Goal: Task Accomplishment & Management: Complete application form

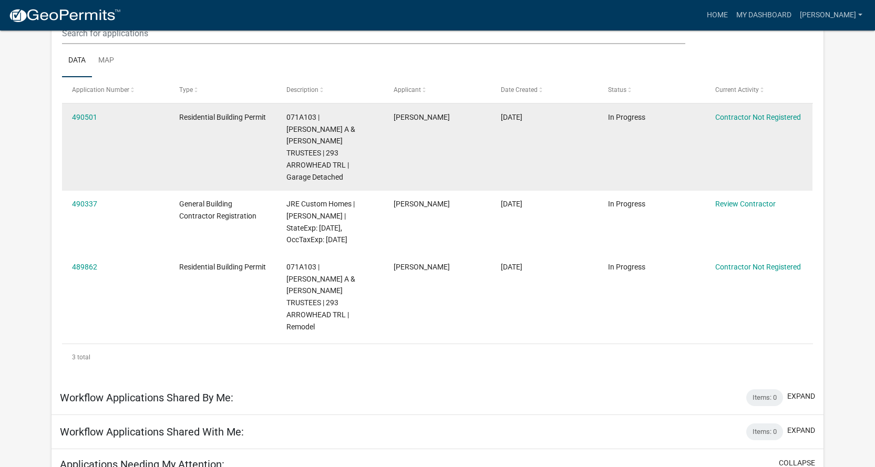
scroll to position [158, 0]
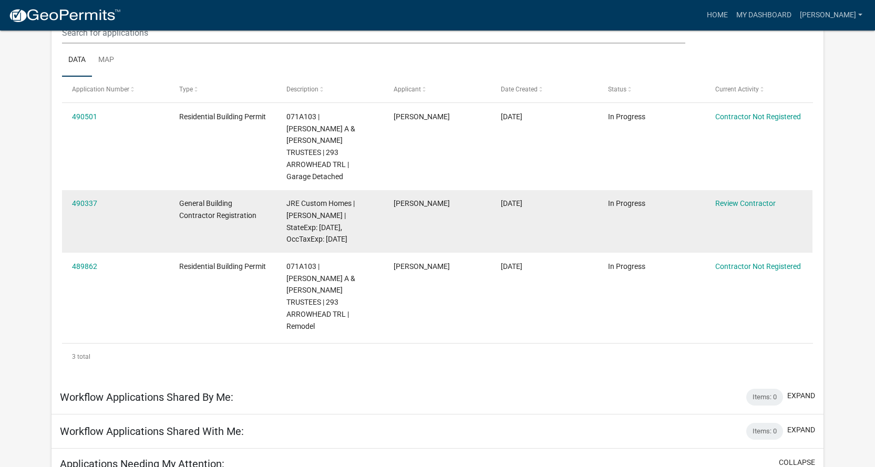
click at [144, 200] on datatable-body-cell "490337" at bounding box center [115, 221] width 107 height 63
click at [751, 199] on link "Review Contractor" at bounding box center [745, 203] width 60 height 8
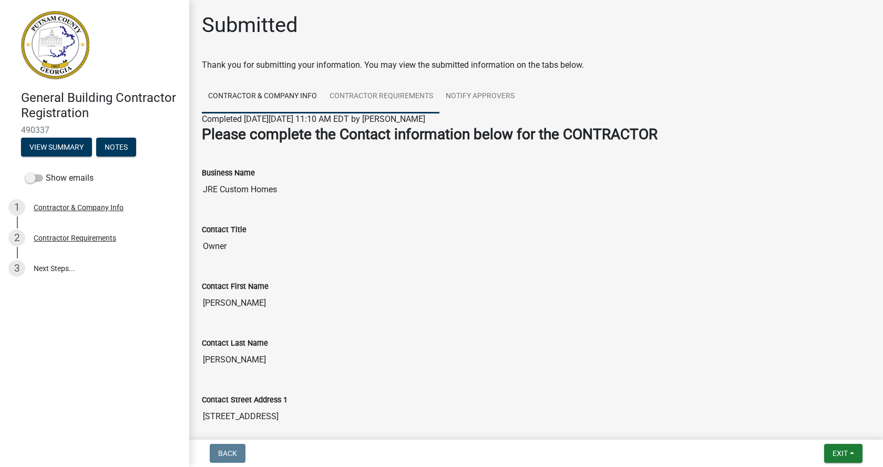
click at [377, 95] on link "Contractor Requirements" at bounding box center [381, 97] width 116 height 34
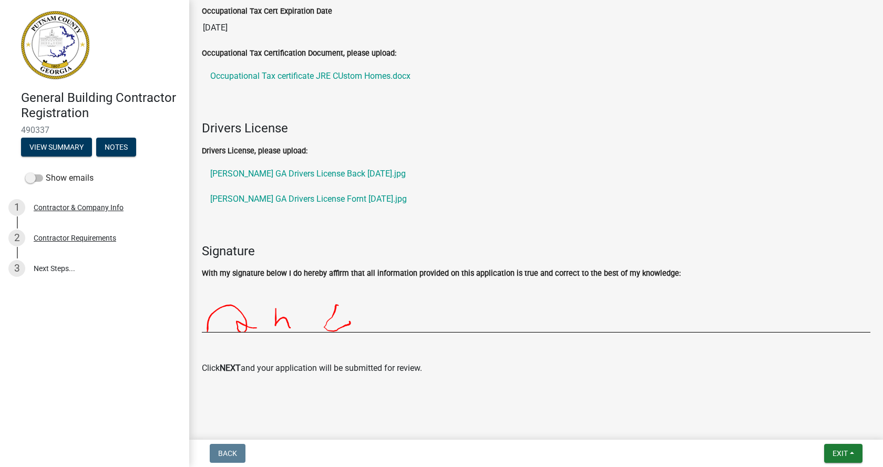
scroll to position [472, 0]
click at [42, 266] on link "3 Next Steps..." at bounding box center [94, 268] width 189 height 30
click at [49, 146] on button "View Summary" at bounding box center [56, 147] width 71 height 19
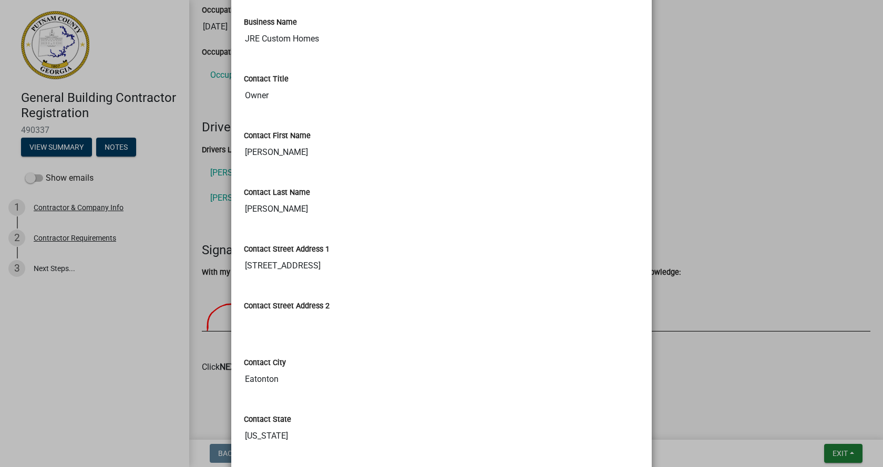
scroll to position [0, 0]
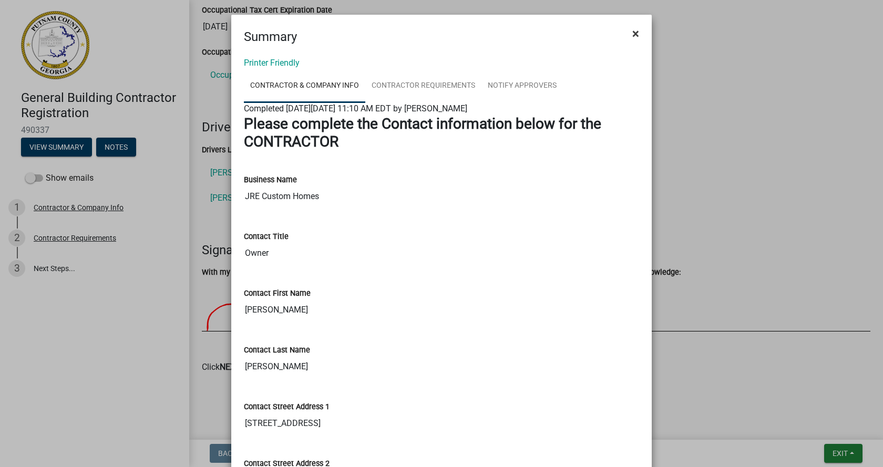
click at [632, 32] on span "×" at bounding box center [635, 33] width 7 height 15
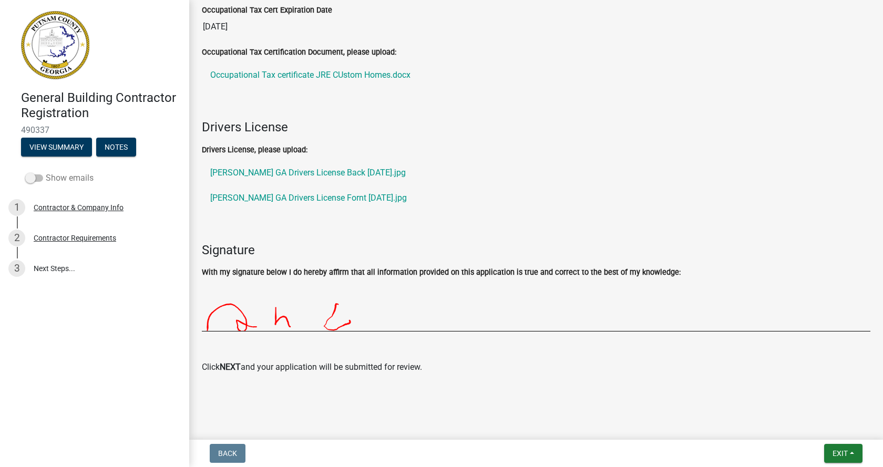
drag, startPoint x: 31, startPoint y: 177, endPoint x: 48, endPoint y: 179, distance: 16.9
click at [48, 179] on label "Show emails" at bounding box center [59, 178] width 68 height 13
click at [56, 178] on label "Show emails" at bounding box center [59, 178] width 68 height 13
click at [46, 172] on input "Show emails" at bounding box center [46, 172] width 0 height 0
click at [45, 297] on link "4 Next Steps..." at bounding box center [94, 298] width 189 height 30
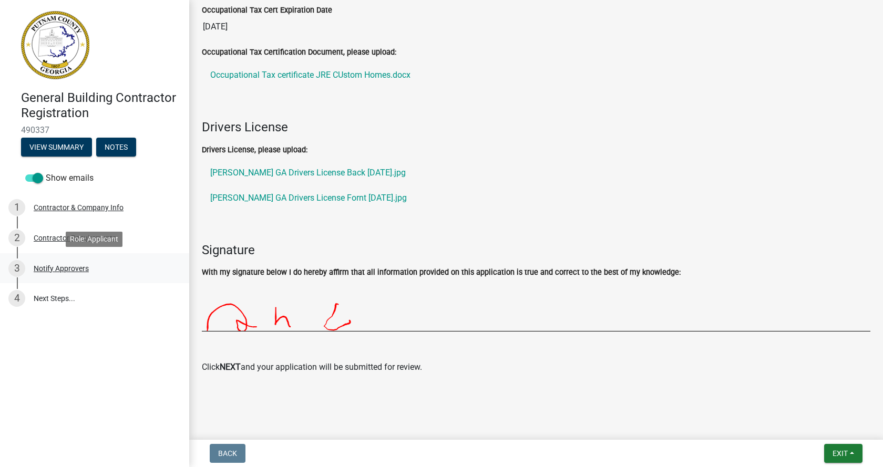
click at [54, 267] on div "Notify Approvers" at bounding box center [61, 268] width 55 height 7
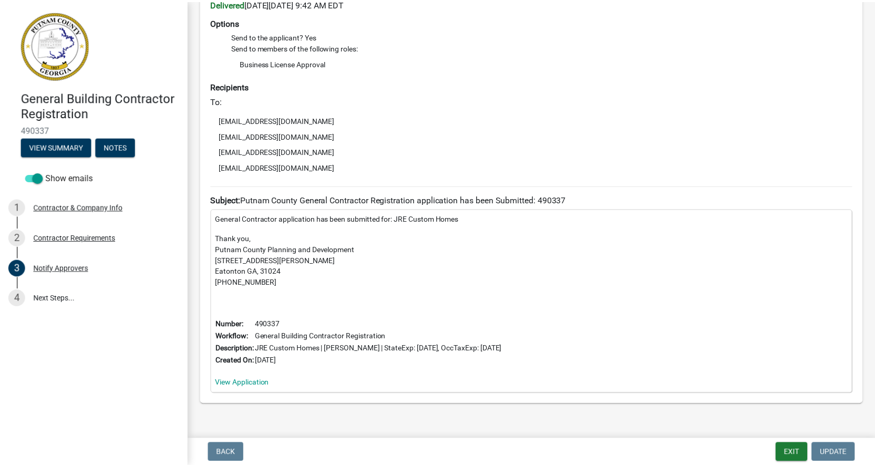
scroll to position [108, 0]
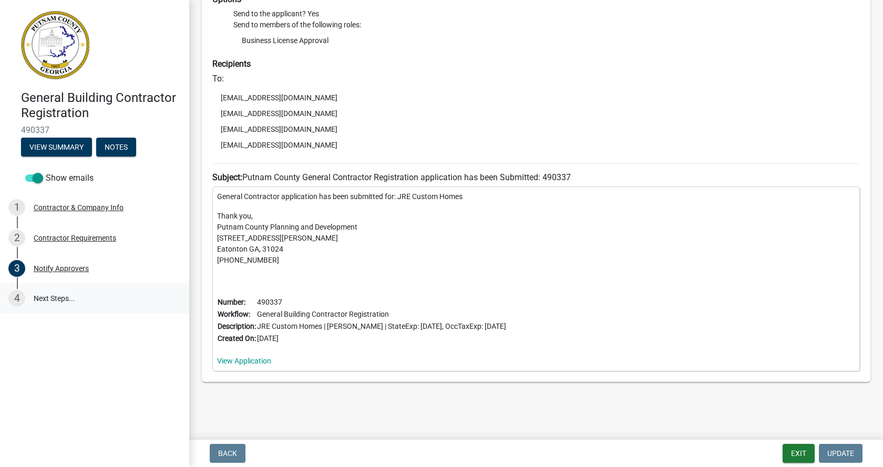
click at [36, 299] on link "4 Next Steps..." at bounding box center [94, 298] width 189 height 30
click at [117, 145] on button "Notes" at bounding box center [116, 147] width 40 height 19
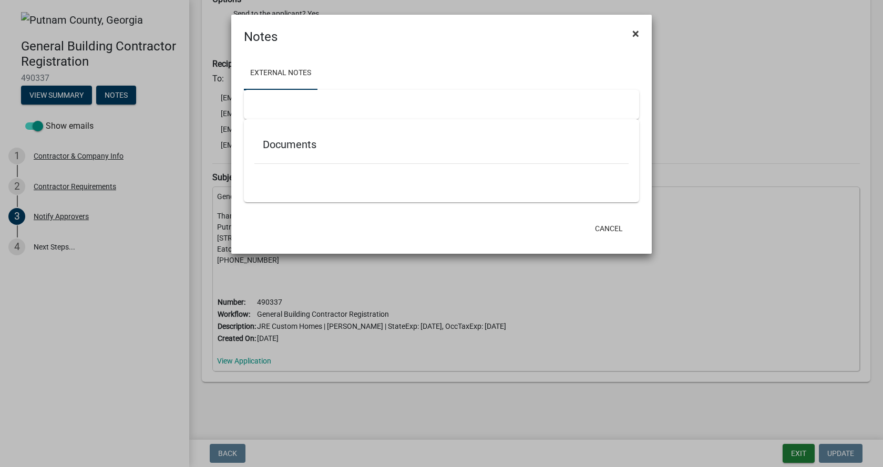
click at [636, 32] on span "×" at bounding box center [635, 33] width 7 height 15
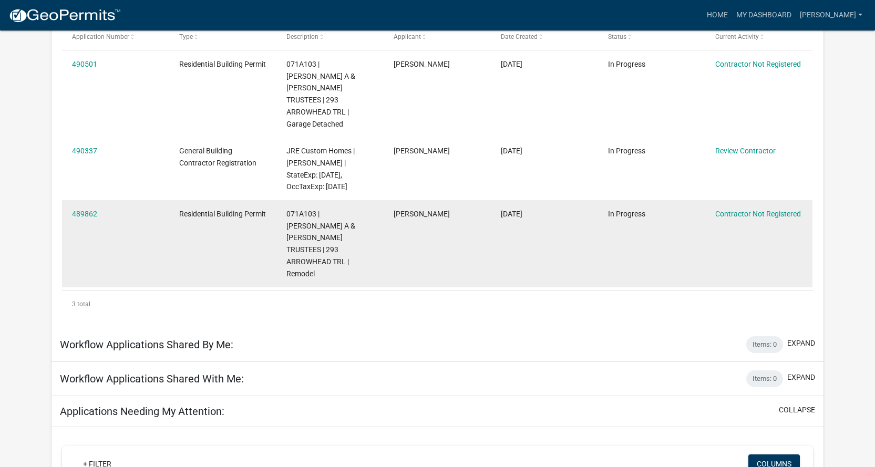
scroll to position [158, 0]
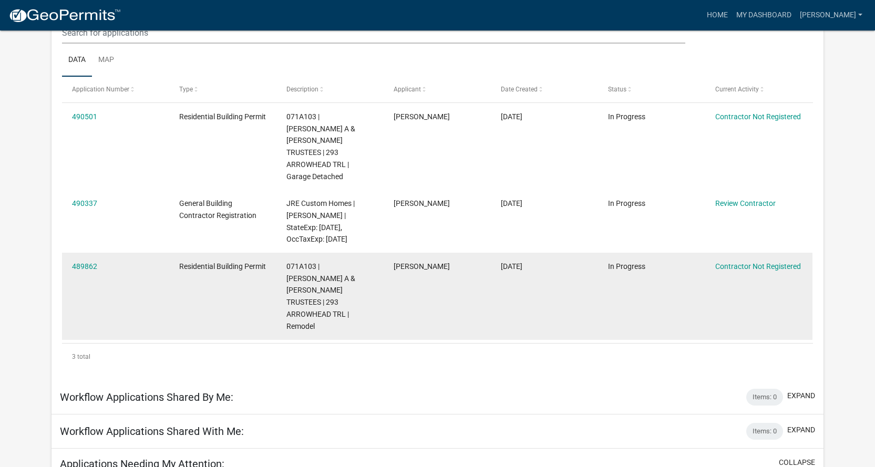
click at [271, 283] on datatable-body-cell "Residential Building Permit" at bounding box center [222, 296] width 107 height 87
click at [86, 262] on link "489862" at bounding box center [84, 266] width 25 height 8
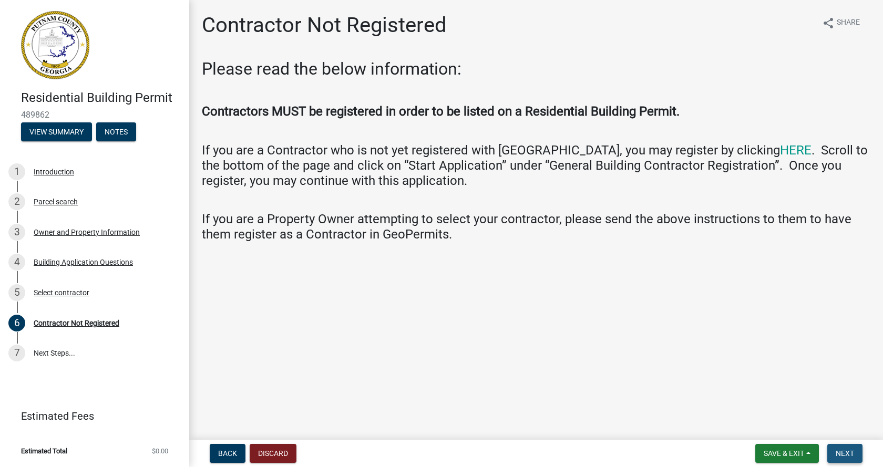
click at [846, 457] on span "Next" at bounding box center [844, 453] width 18 height 8
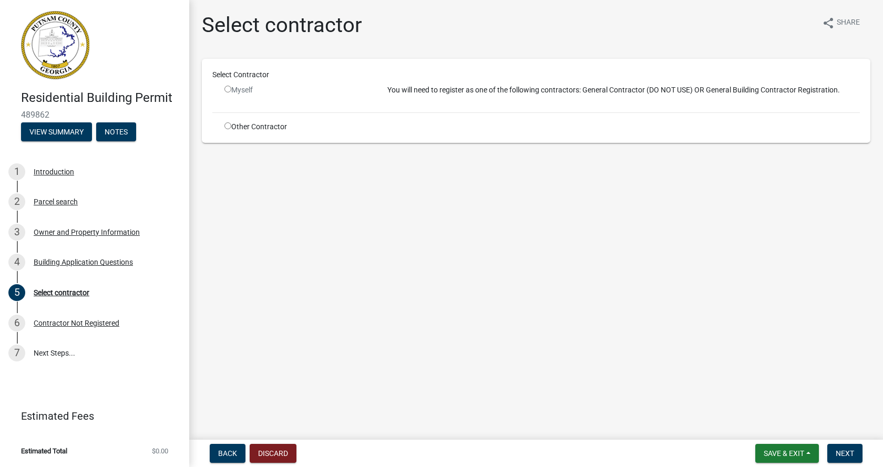
click at [228, 89] on input "radio" at bounding box center [227, 89] width 7 height 7
radio input "false"
click at [75, 262] on div "Building Application Questions" at bounding box center [83, 261] width 99 height 7
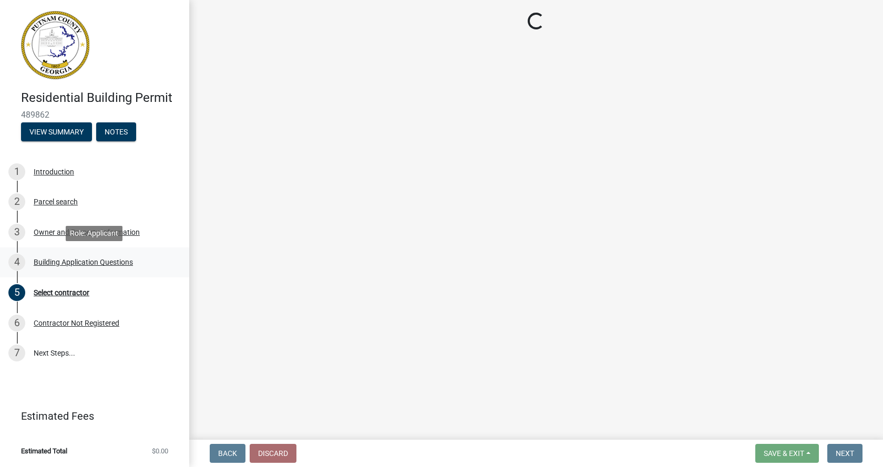
select select "ebf62bd9-0e77-42f1-a2f1-6aca02a789de"
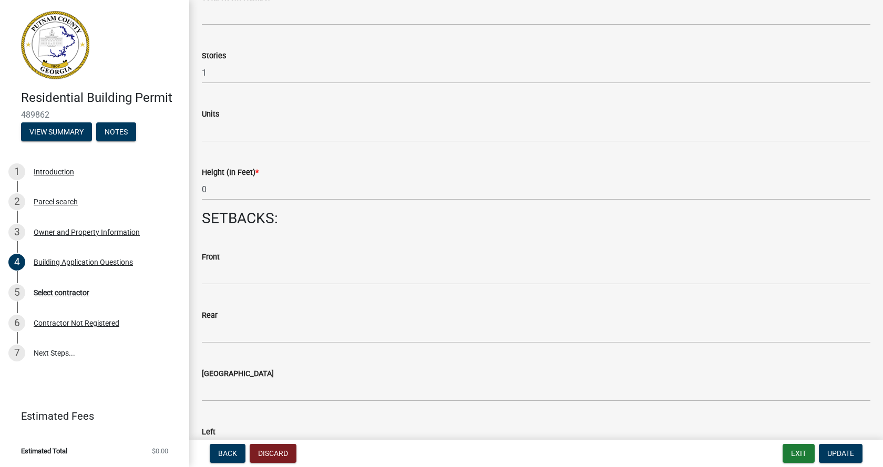
scroll to position [1313, 0]
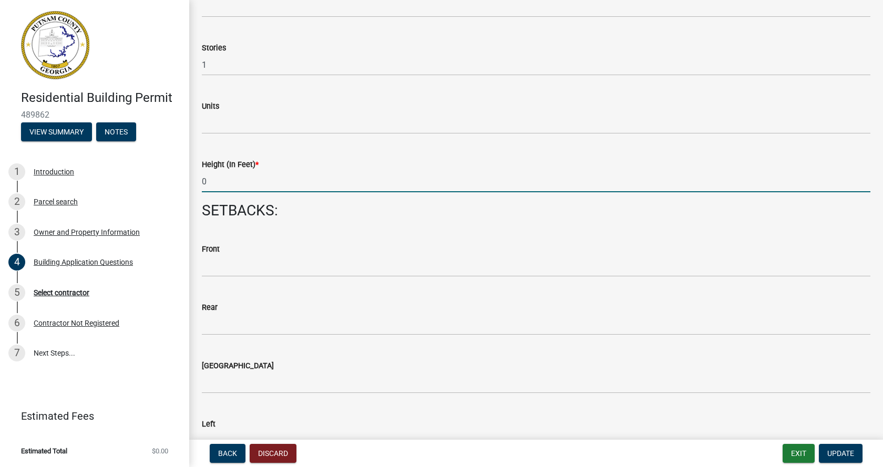
click at [206, 184] on input "0" at bounding box center [536, 182] width 668 height 22
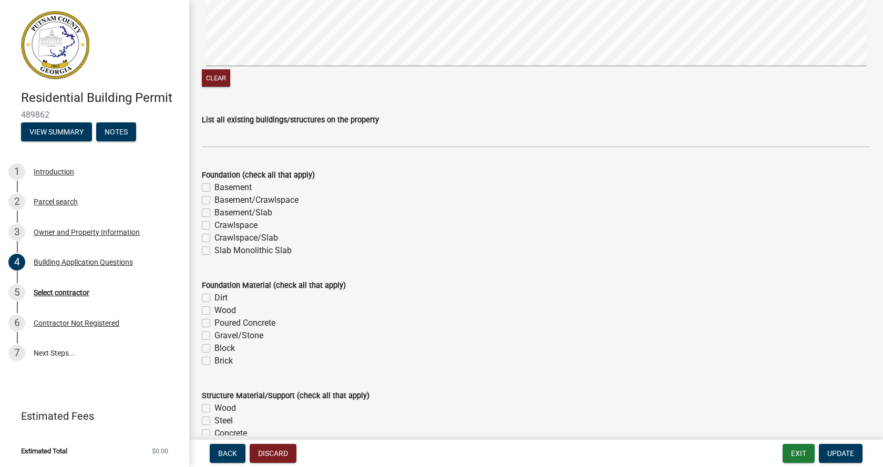
scroll to position [1891, 0]
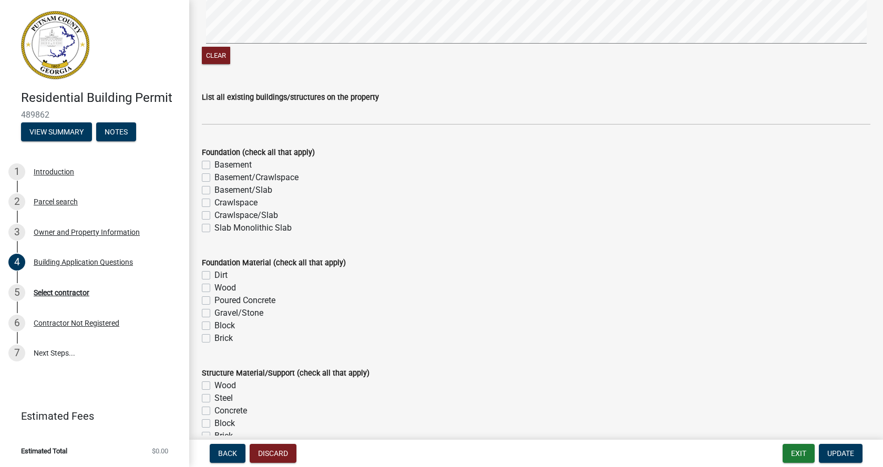
type input "8"
click at [214, 201] on label "Crawlspace" at bounding box center [235, 202] width 43 height 13
click at [214, 201] on input "Crawlspace" at bounding box center [217, 199] width 7 height 7
checkbox input "true"
checkbox input "false"
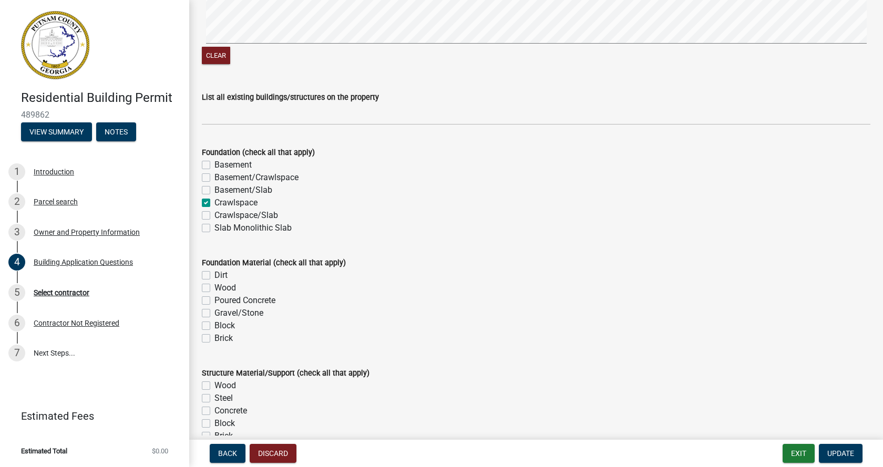
checkbox input "false"
checkbox input "true"
checkbox input "false"
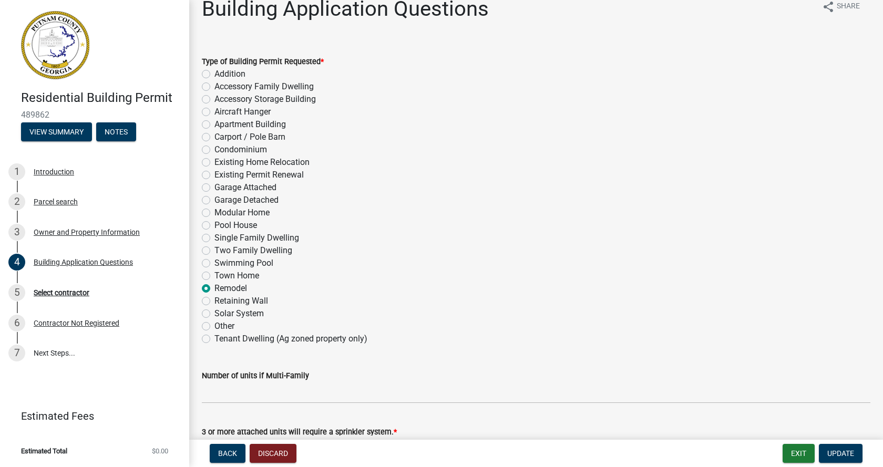
scroll to position [0, 0]
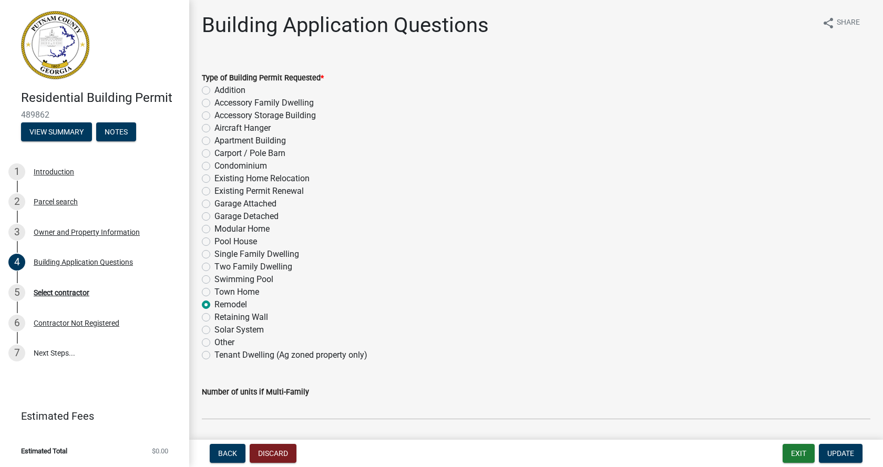
click at [214, 91] on label "Addition" at bounding box center [229, 90] width 31 height 13
click at [214, 91] on input "Addition" at bounding box center [217, 87] width 7 height 7
radio input "true"
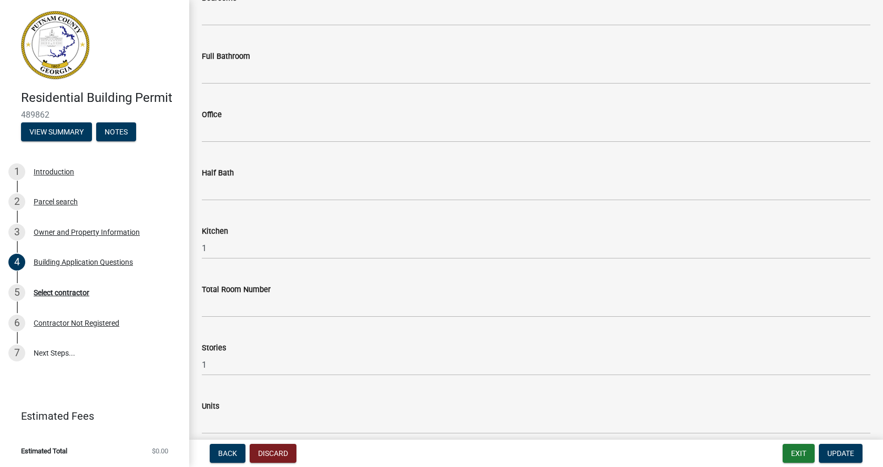
scroll to position [998, 0]
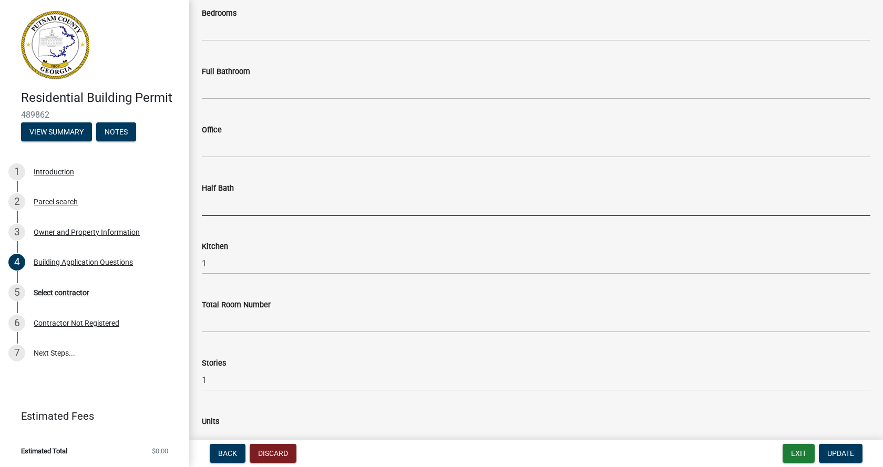
click at [212, 204] on input "text" at bounding box center [536, 205] width 668 height 22
click at [211, 90] on input "text" at bounding box center [536, 89] width 668 height 22
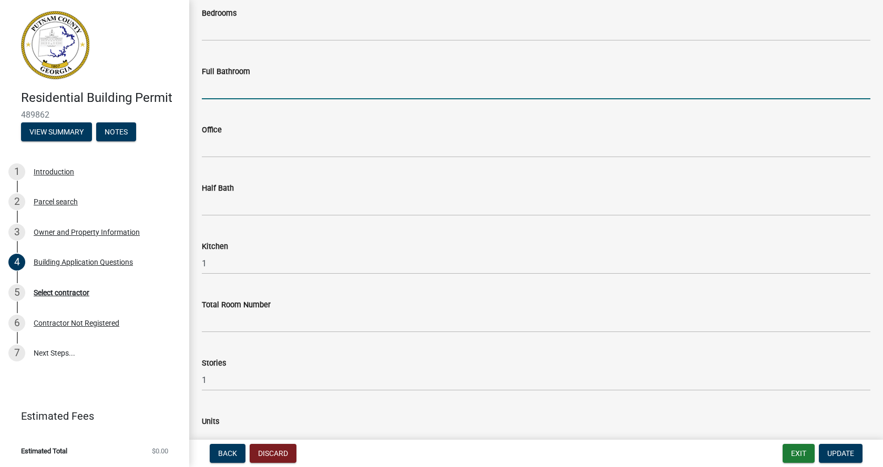
type input "3"
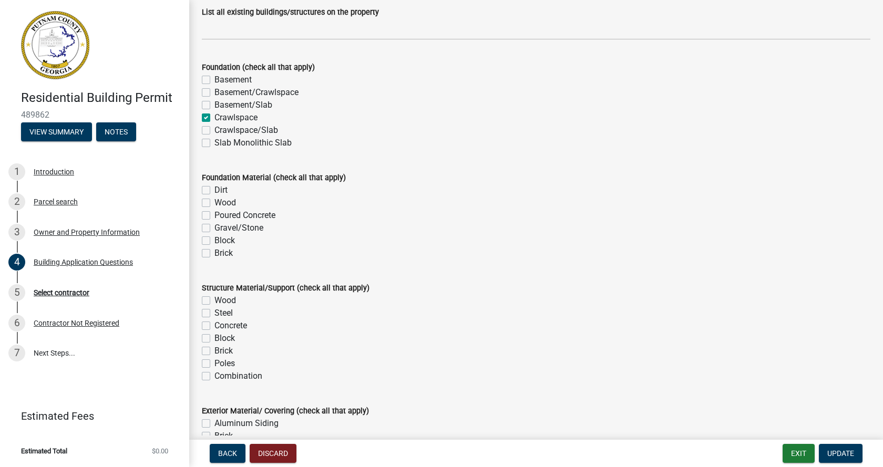
scroll to position [1996, 0]
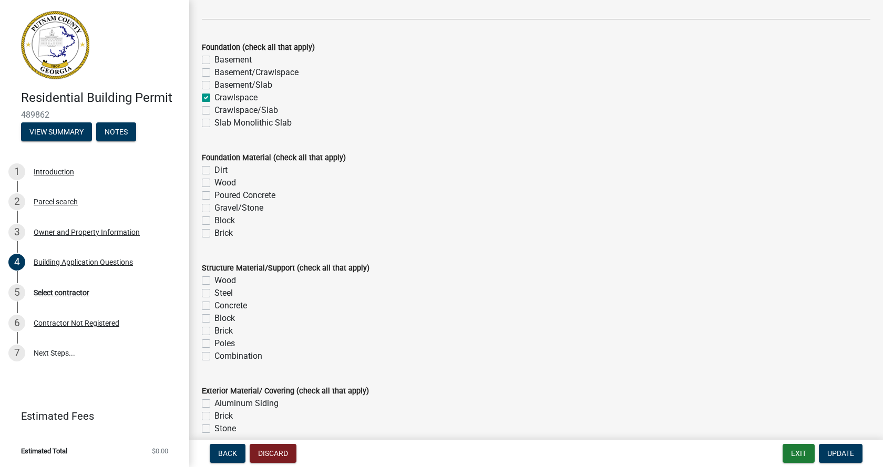
click at [214, 184] on label "Wood" at bounding box center [225, 183] width 22 height 13
click at [214, 183] on input "Wood" at bounding box center [217, 180] width 7 height 7
checkbox input "true"
checkbox input "false"
checkbox input "true"
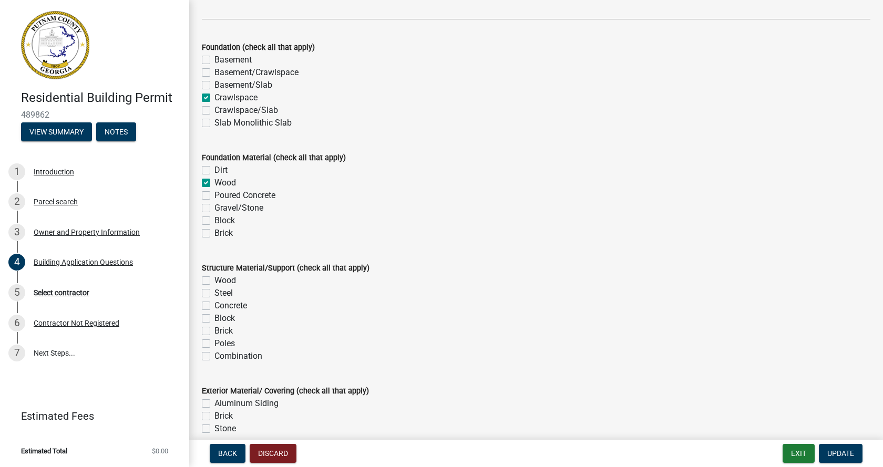
checkbox input "false"
click at [214, 198] on label "Poured Concrete" at bounding box center [244, 195] width 61 height 13
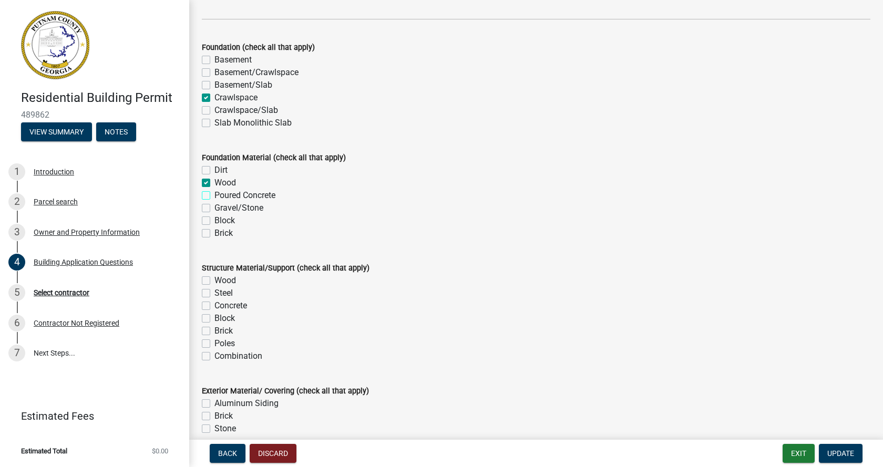
click at [214, 196] on input "Poured Concrete" at bounding box center [217, 192] width 7 height 7
checkbox input "true"
checkbox input "false"
checkbox input "true"
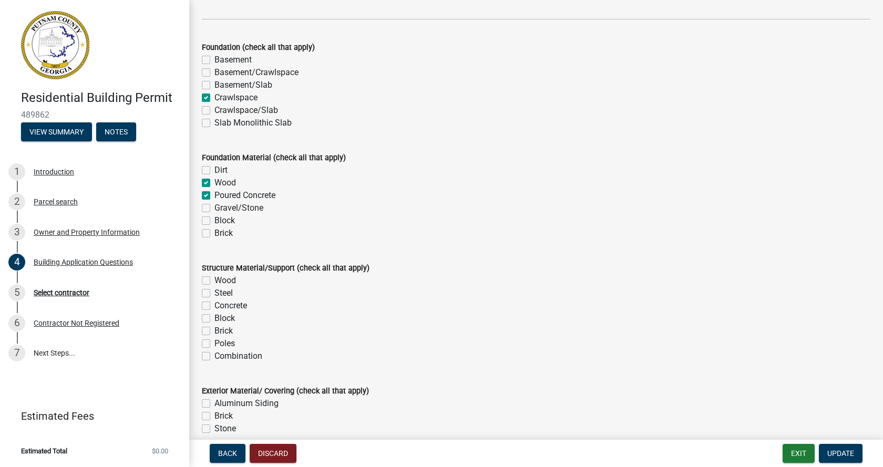
checkbox input "false"
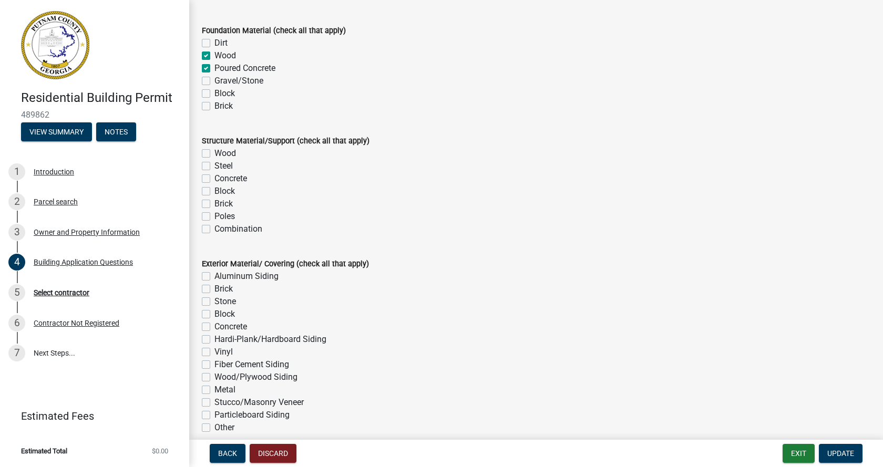
scroll to position [2154, 0]
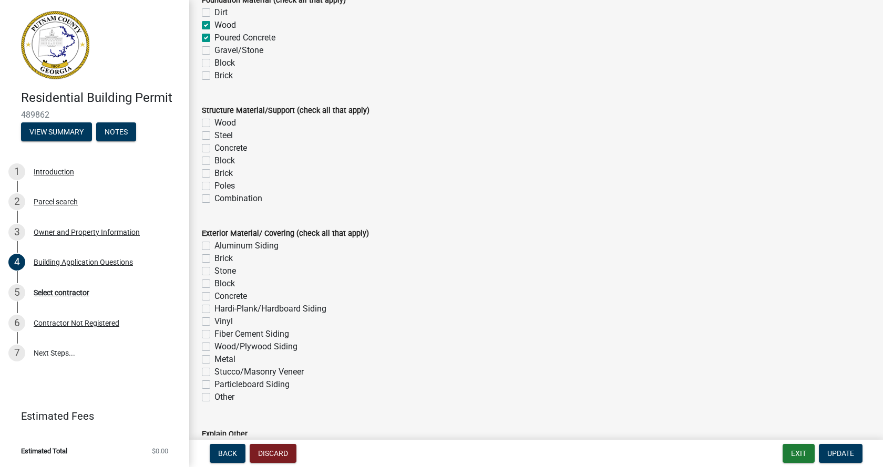
click at [214, 185] on label "Poles" at bounding box center [224, 186] width 20 height 13
click at [214, 185] on input "Poles" at bounding box center [217, 183] width 7 height 7
checkbox input "true"
checkbox input "false"
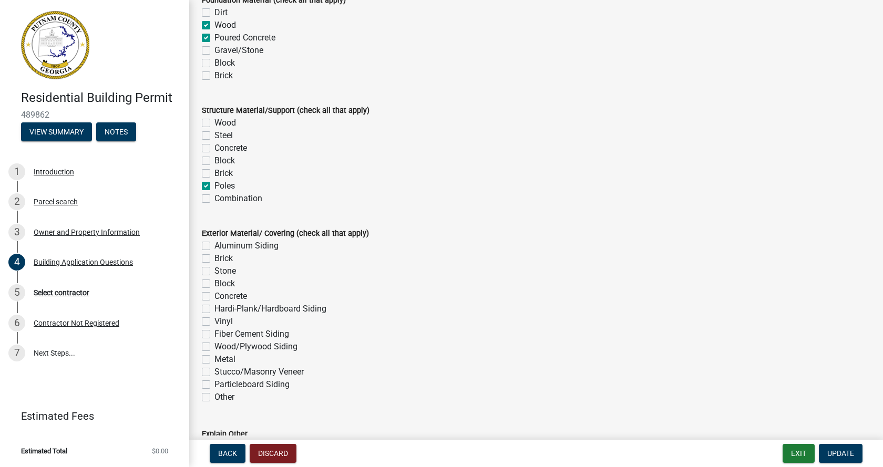
checkbox input "false"
checkbox input "true"
checkbox input "false"
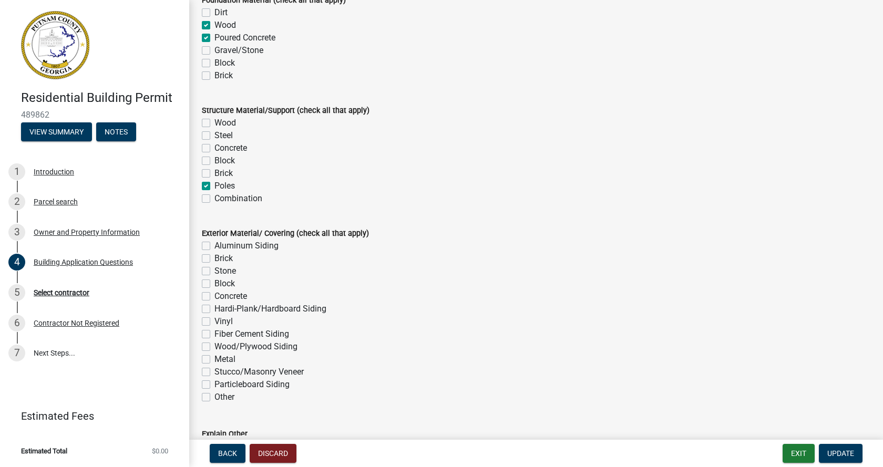
click at [214, 188] on label "Poles" at bounding box center [224, 186] width 20 height 13
click at [214, 187] on input "Poles" at bounding box center [217, 183] width 7 height 7
checkbox input "false"
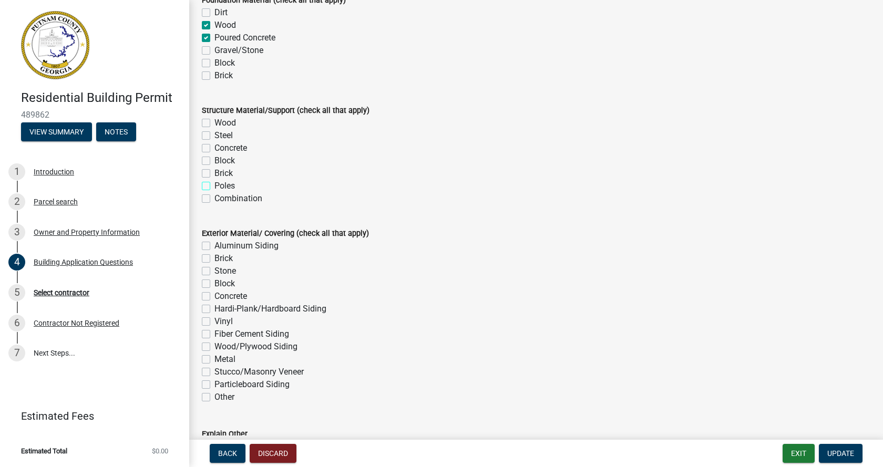
checkbox input "false"
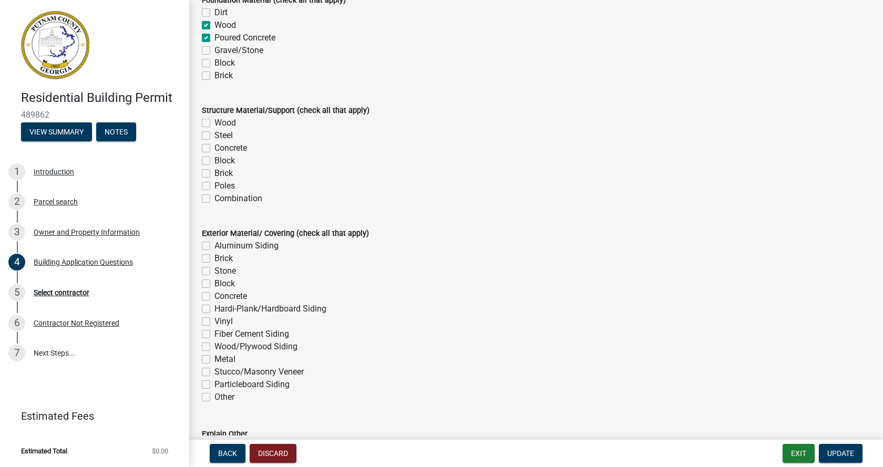
click at [214, 148] on label "Concrete" at bounding box center [230, 148] width 33 height 13
click at [214, 148] on input "Concrete" at bounding box center [217, 145] width 7 height 7
checkbox input "true"
checkbox input "false"
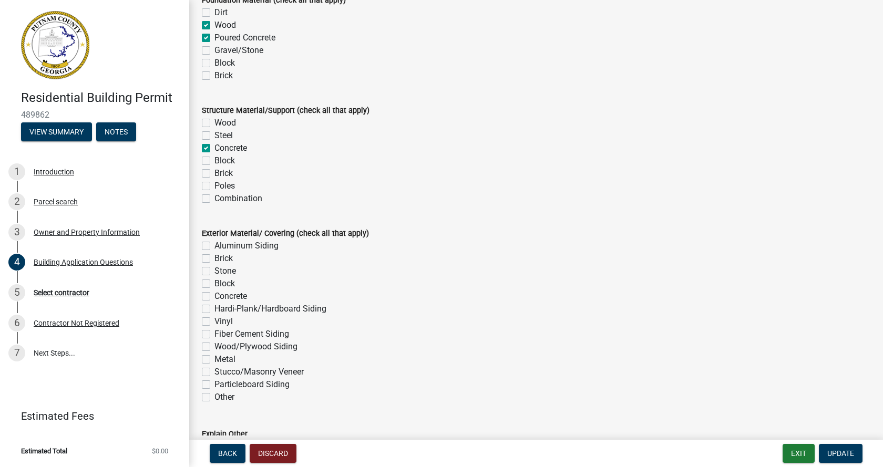
checkbox input "true"
checkbox input "false"
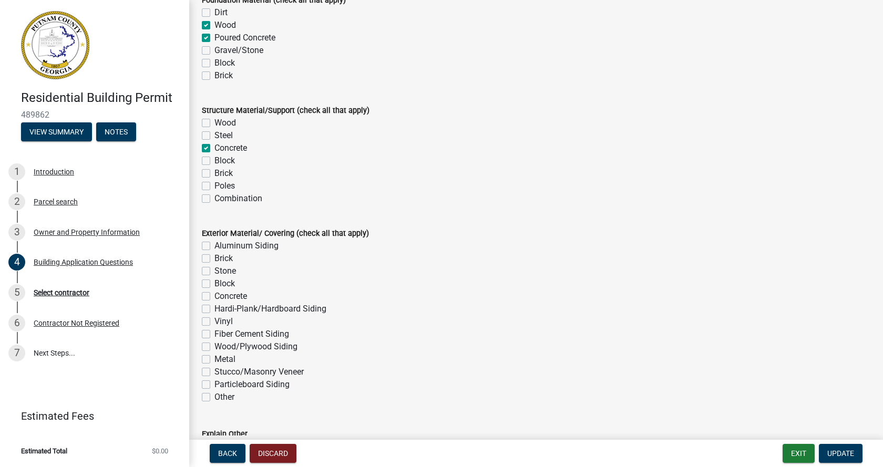
click at [214, 162] on label "Block" at bounding box center [224, 160] width 20 height 13
click at [214, 161] on input "Block" at bounding box center [217, 157] width 7 height 7
checkbox input "true"
checkbox input "false"
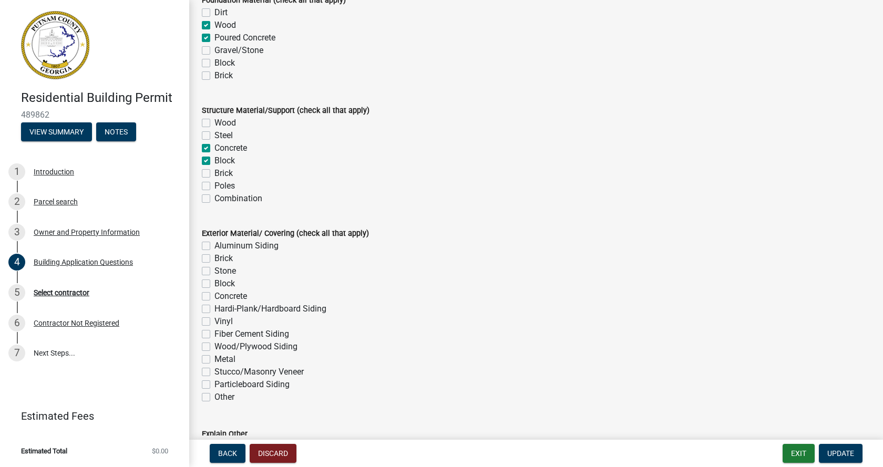
checkbox input "true"
checkbox input "false"
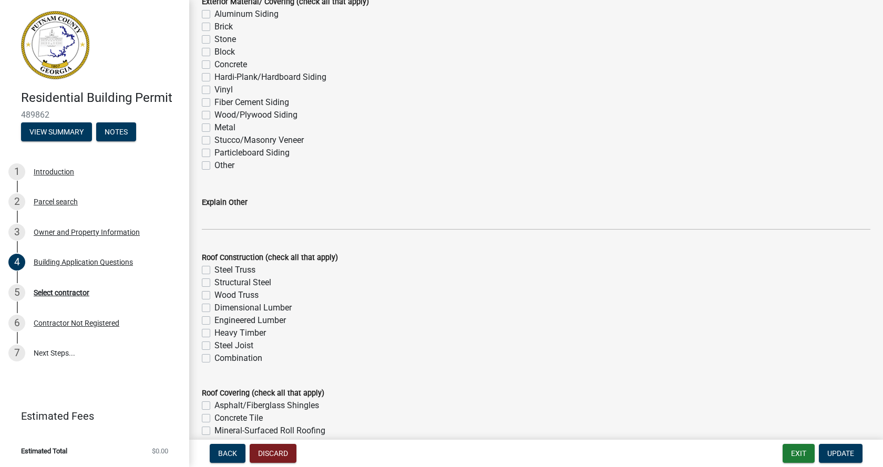
scroll to position [2417, 0]
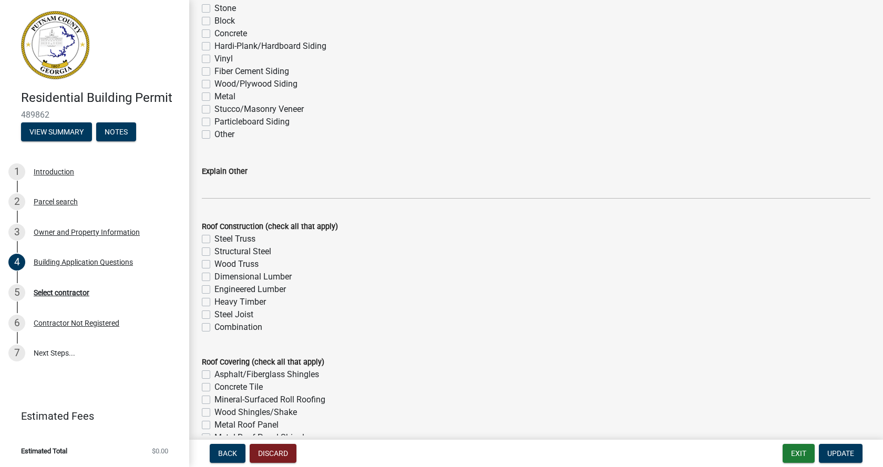
click at [214, 277] on label "Dimensional Lumber" at bounding box center [252, 277] width 77 height 13
click at [214, 277] on input "Dimensional Lumber" at bounding box center [217, 274] width 7 height 7
checkbox input "true"
checkbox input "false"
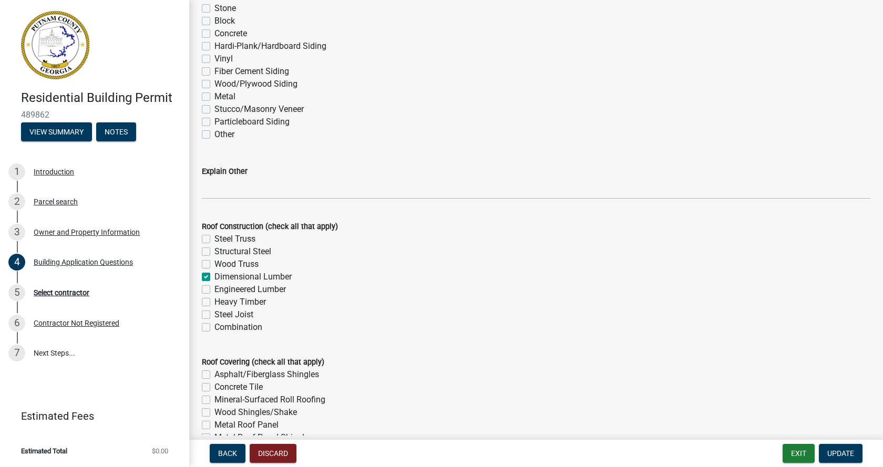
checkbox input "false"
checkbox input "true"
checkbox input "false"
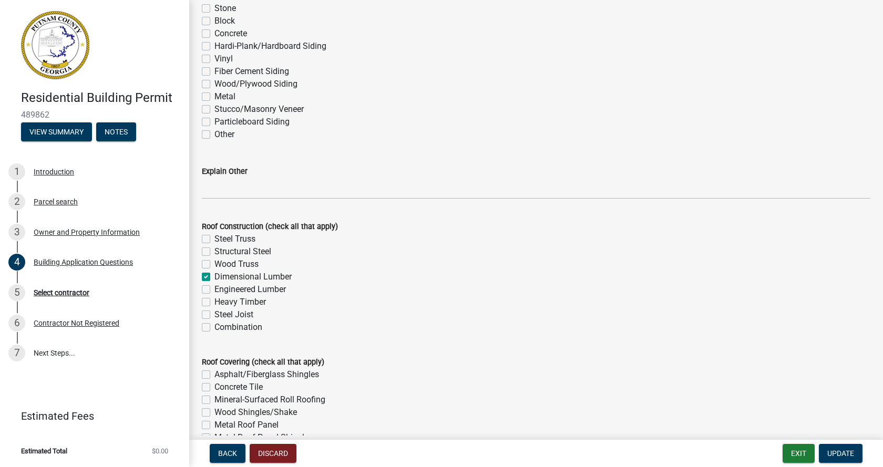
checkbox input "false"
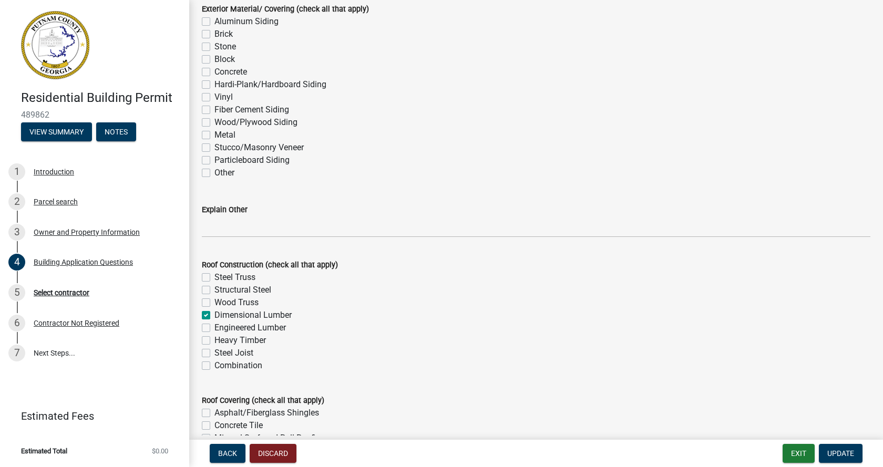
scroll to position [2312, 0]
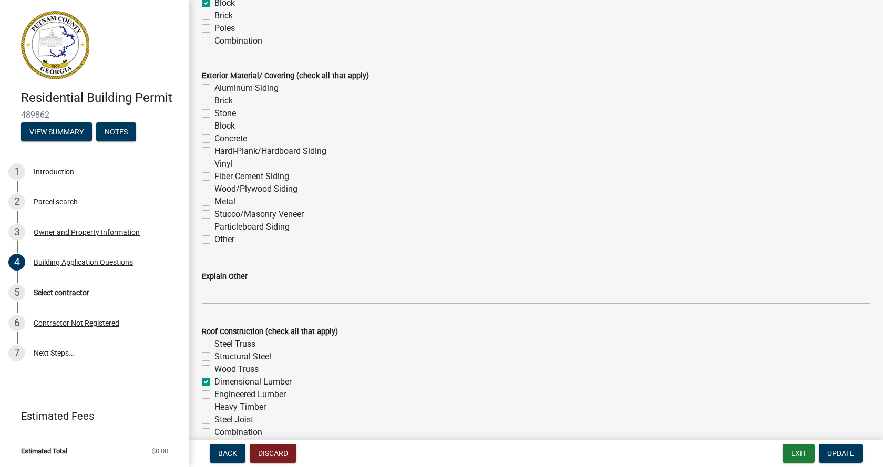
click at [214, 151] on label "Hardi-Plank/Hardboard Siding" at bounding box center [270, 151] width 112 height 13
click at [214, 151] on input "Hardi-Plank/Hardboard Siding" at bounding box center [217, 148] width 7 height 7
checkbox input "true"
checkbox input "false"
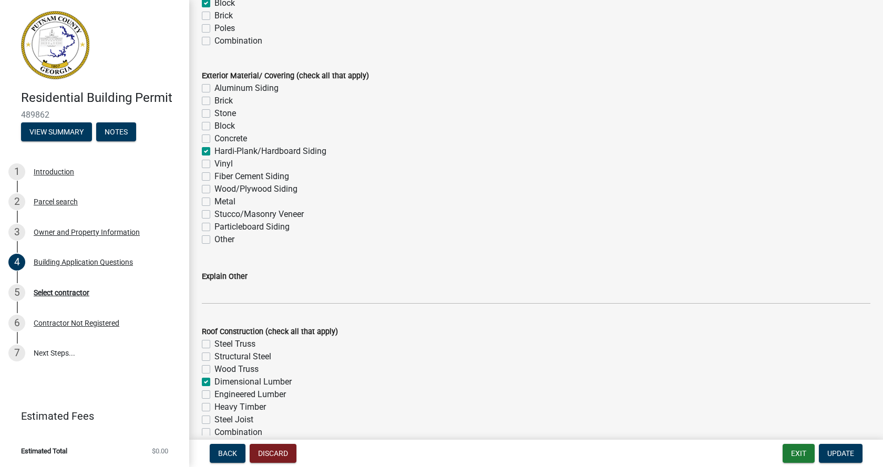
checkbox input "false"
checkbox input "true"
checkbox input "false"
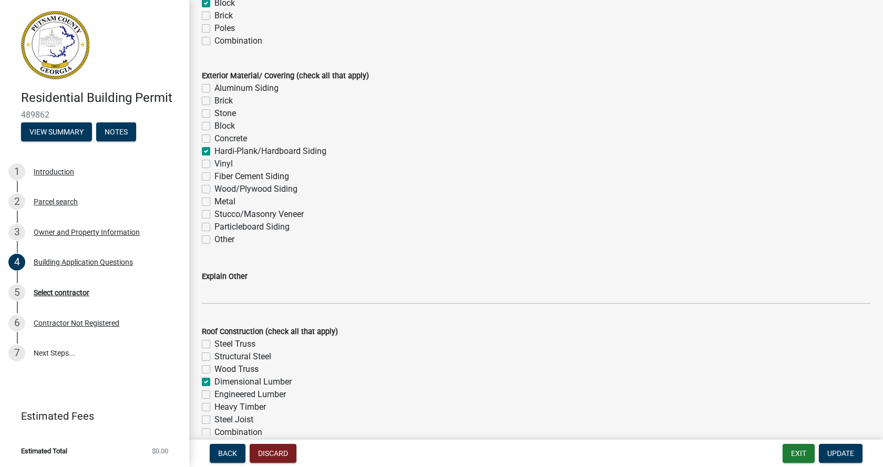
checkbox input "false"
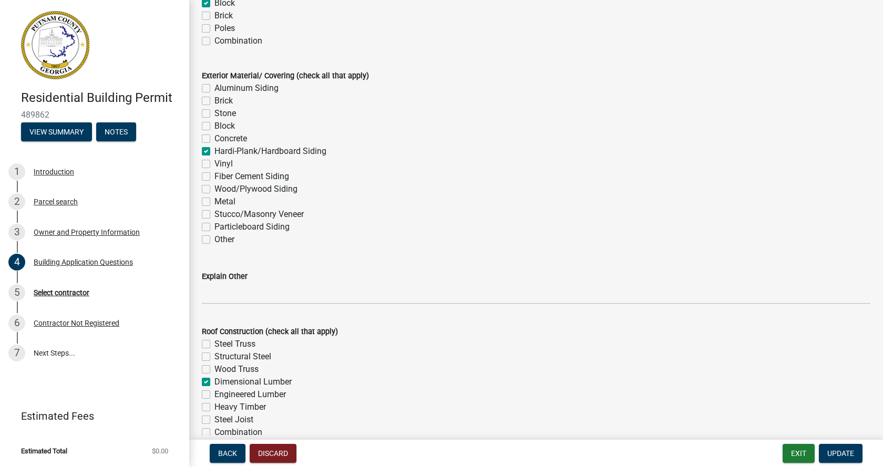
checkbox input "false"
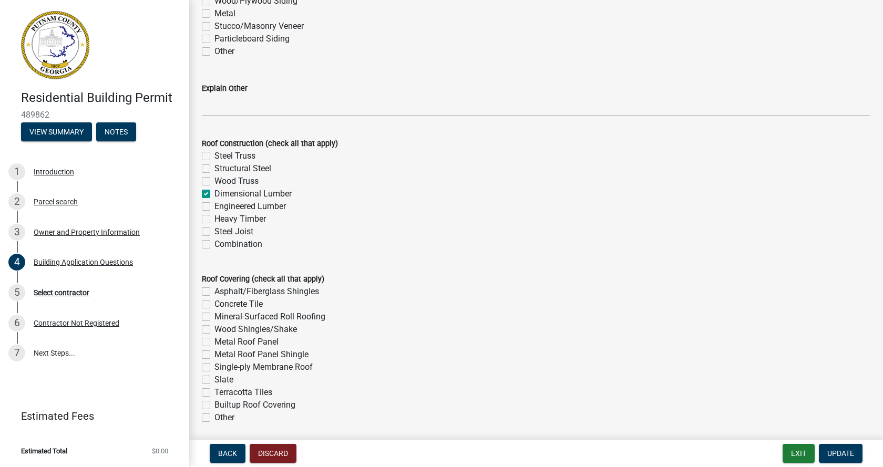
scroll to position [2522, 0]
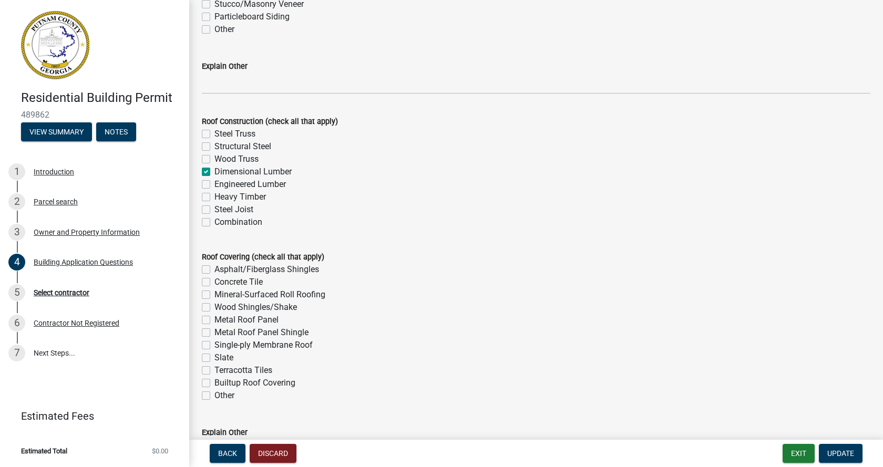
click at [214, 270] on label "Asphalt/Fiberglass Shingles" at bounding box center [266, 269] width 105 height 13
click at [214, 270] on input "Asphalt/Fiberglass Shingles" at bounding box center [217, 266] width 7 height 7
checkbox input "true"
checkbox input "false"
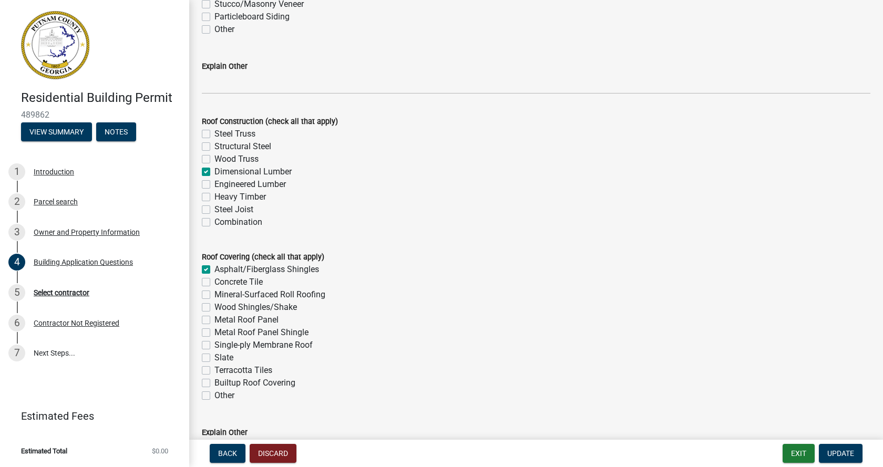
checkbox input "false"
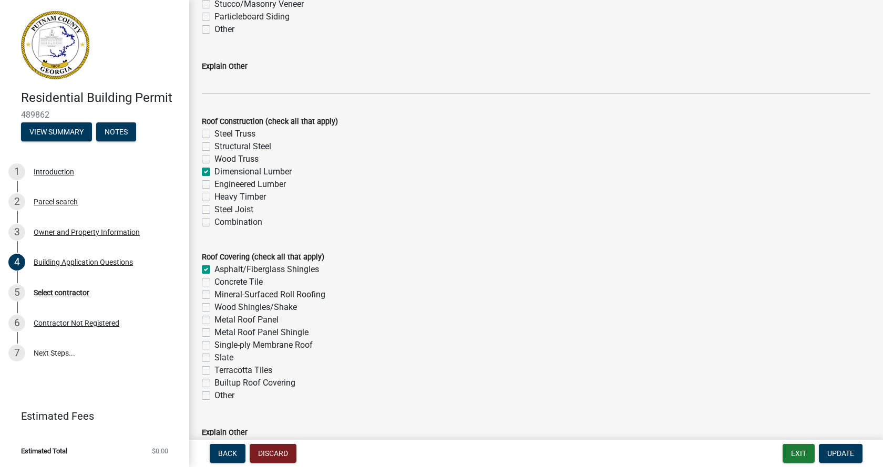
checkbox input "false"
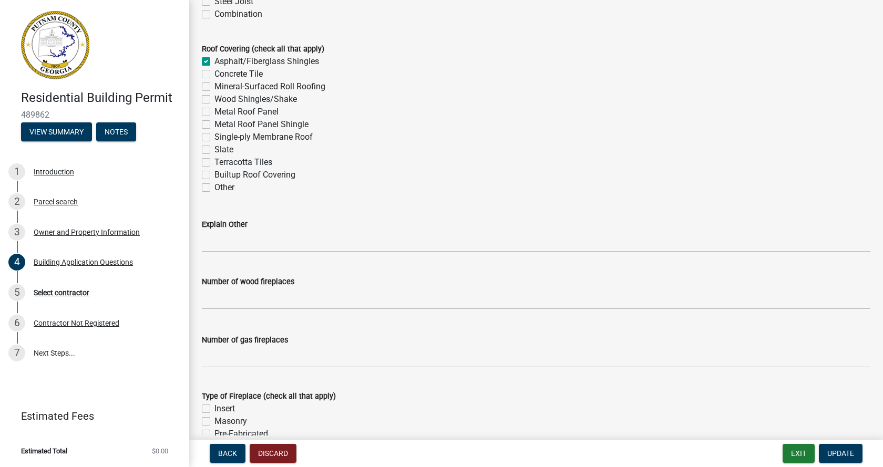
scroll to position [2732, 0]
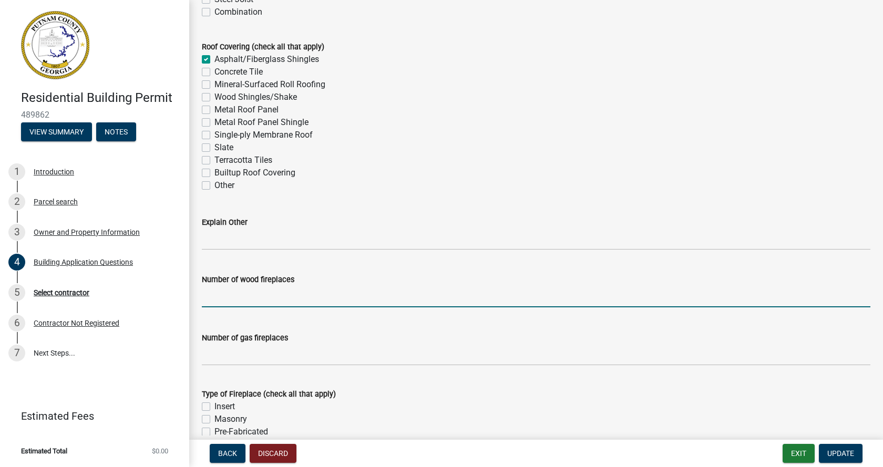
click at [211, 299] on input "text" at bounding box center [536, 297] width 668 height 22
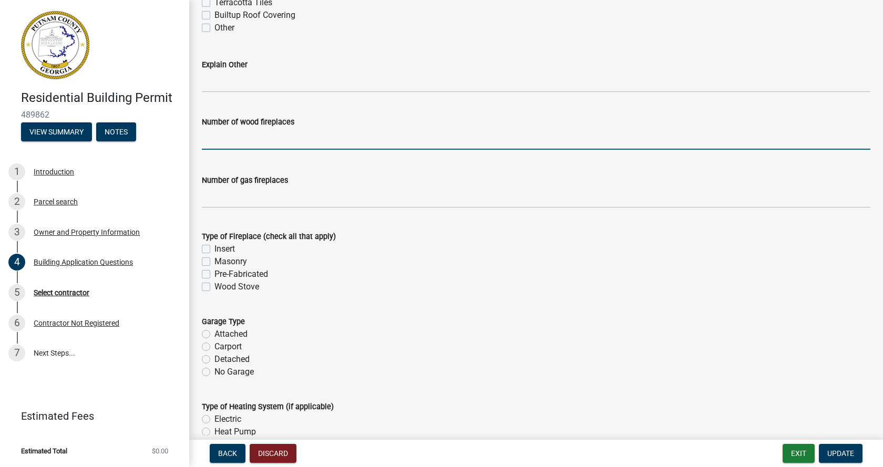
scroll to position [2837, 0]
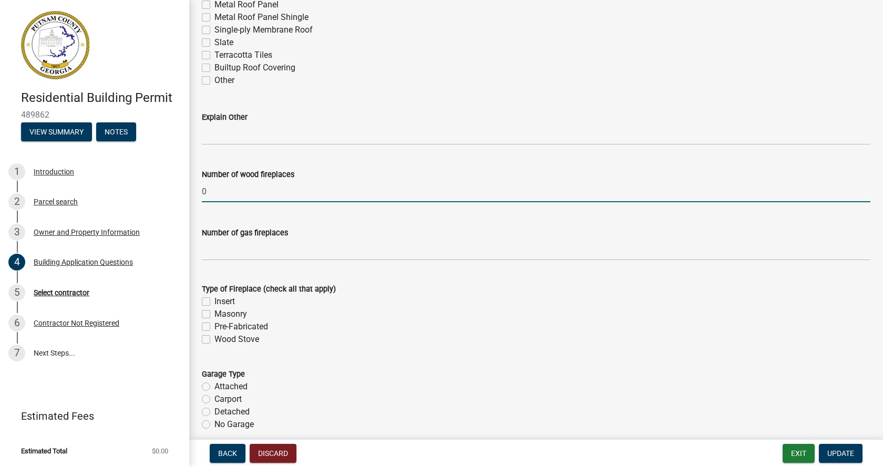
type input "0"
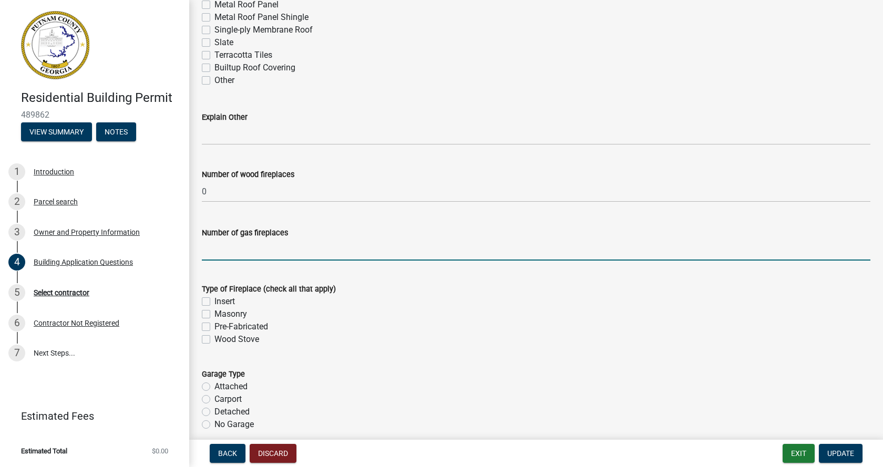
click at [210, 253] on input "text" at bounding box center [536, 250] width 668 height 22
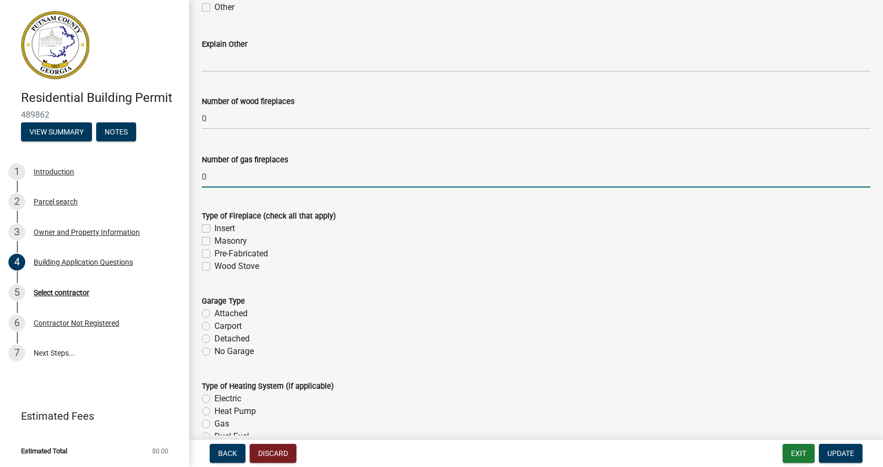
scroll to position [2942, 0]
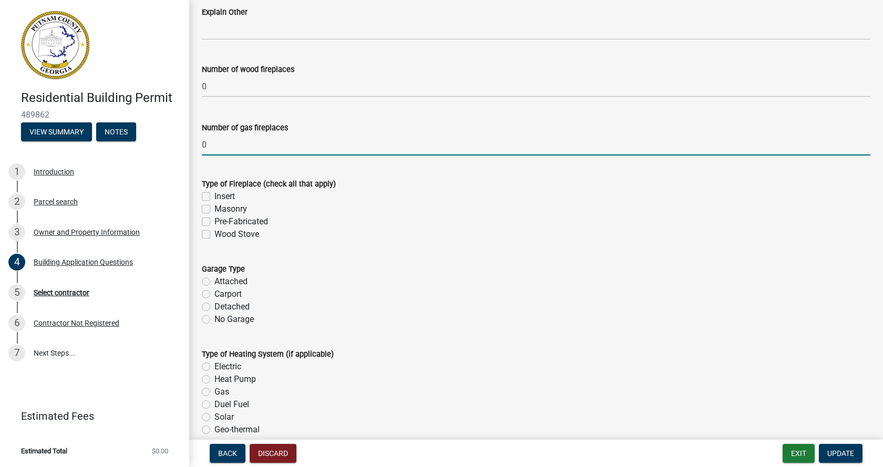
type input "0"
click at [214, 308] on label "Detached" at bounding box center [231, 307] width 35 height 13
click at [214, 307] on input "Detached" at bounding box center [217, 304] width 7 height 7
radio input "true"
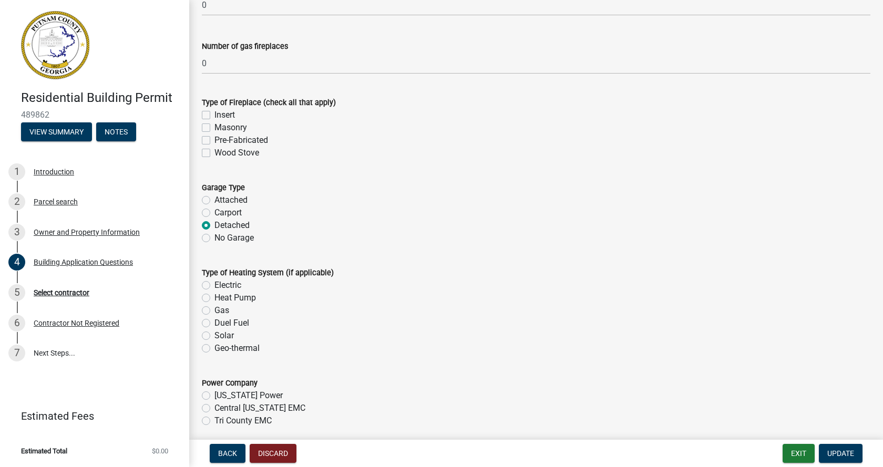
scroll to position [3047, 0]
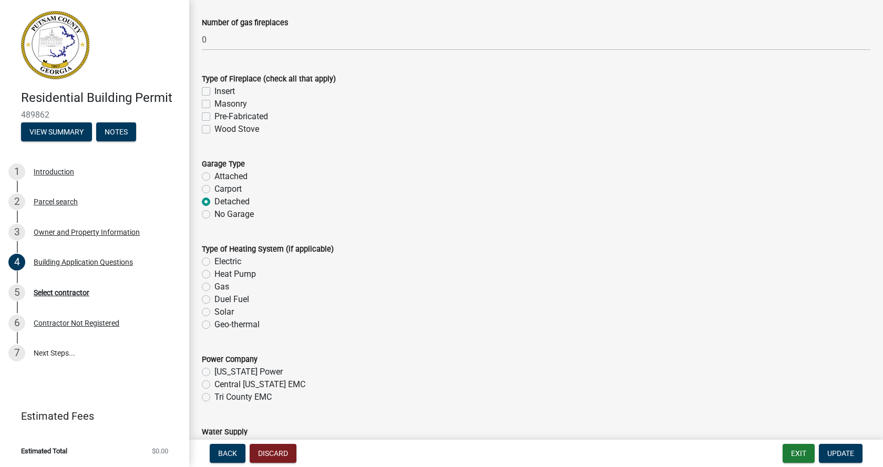
click at [214, 288] on label "Gas" at bounding box center [221, 287] width 15 height 13
click at [214, 287] on input "Gas" at bounding box center [217, 284] width 7 height 7
radio input "true"
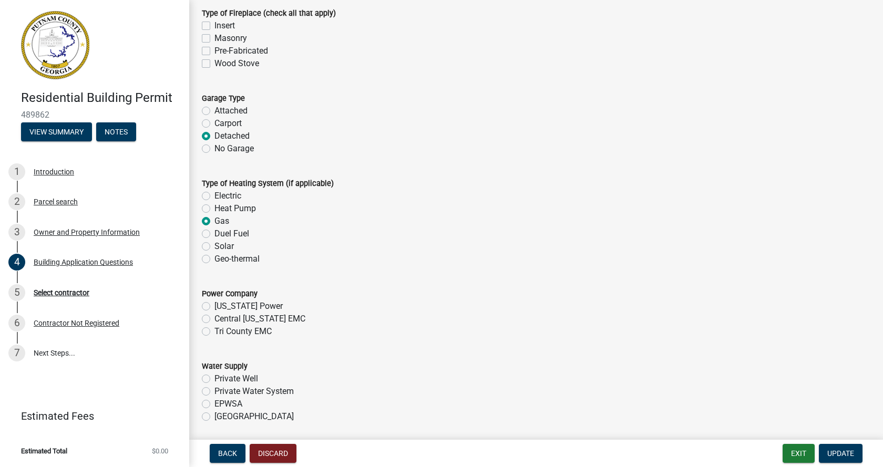
scroll to position [3152, 0]
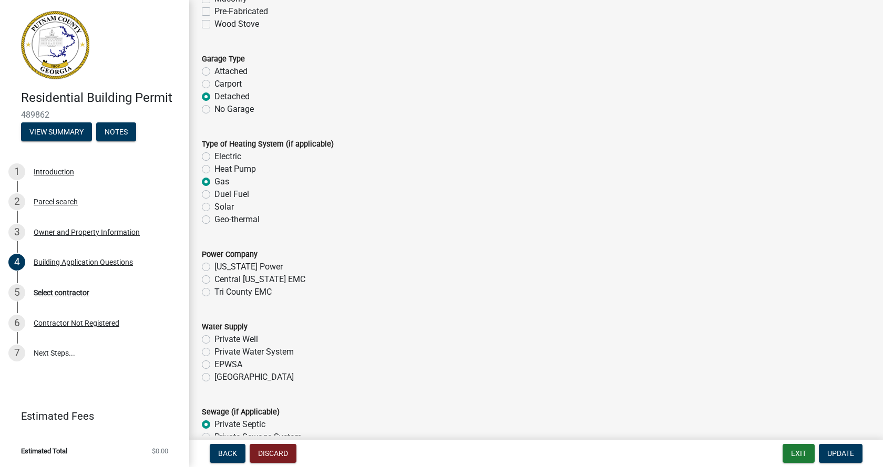
click at [214, 267] on label "Georgia Power" at bounding box center [248, 267] width 68 height 13
click at [214, 267] on input "Georgia Power" at bounding box center [217, 264] width 7 height 7
radio input "true"
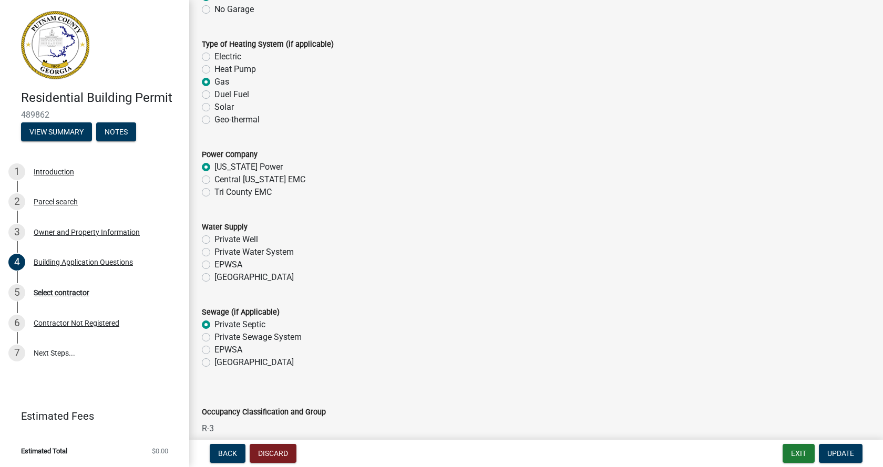
scroll to position [3257, 0]
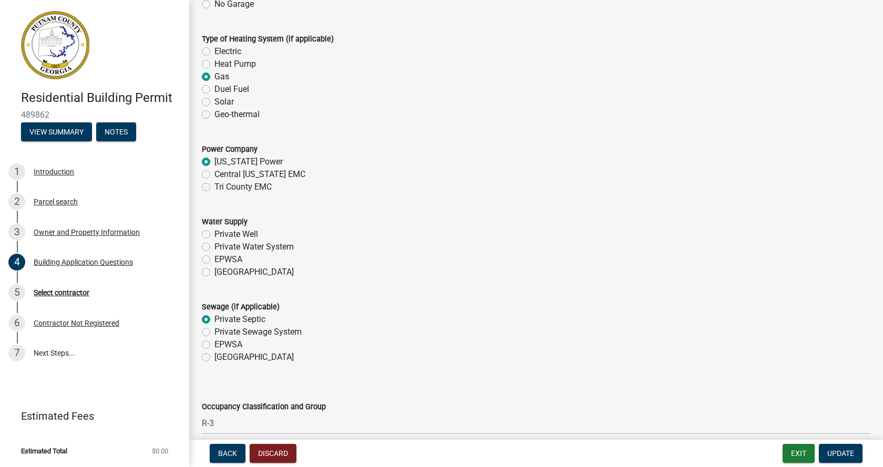
click at [214, 274] on label "Piedmont" at bounding box center [253, 272] width 79 height 13
click at [214, 273] on input "Piedmont" at bounding box center [217, 269] width 7 height 7
radio input "true"
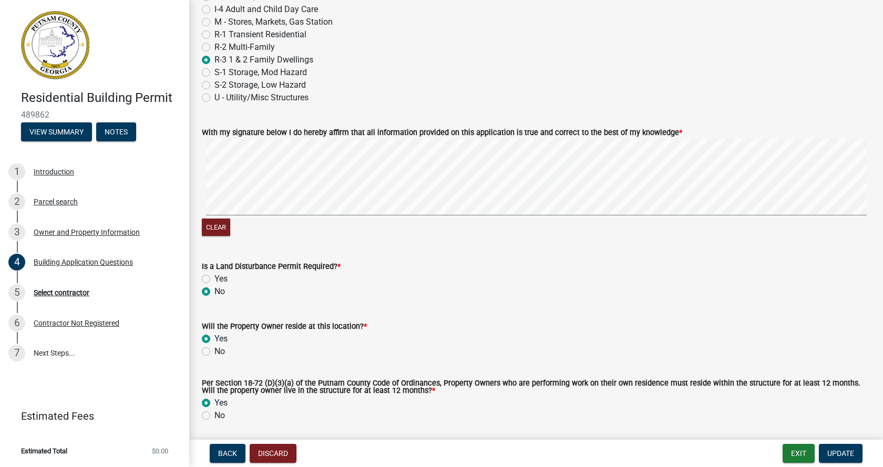
scroll to position [4504, 0]
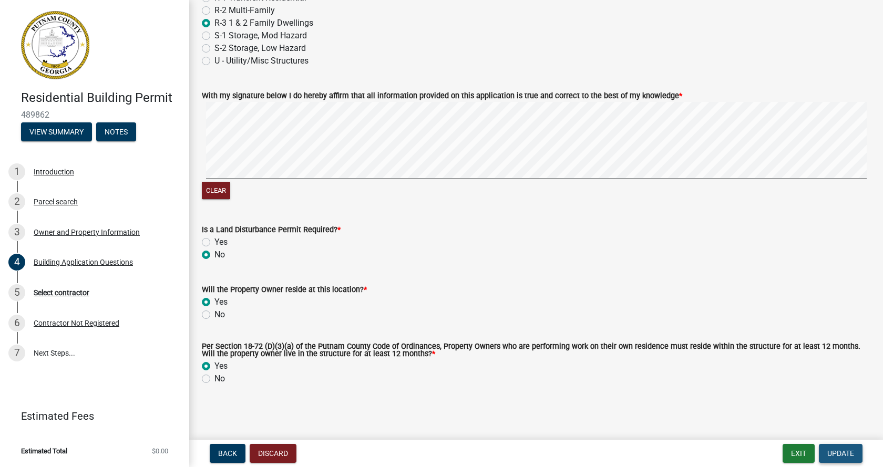
click at [841, 455] on span "Update" at bounding box center [840, 453] width 27 height 8
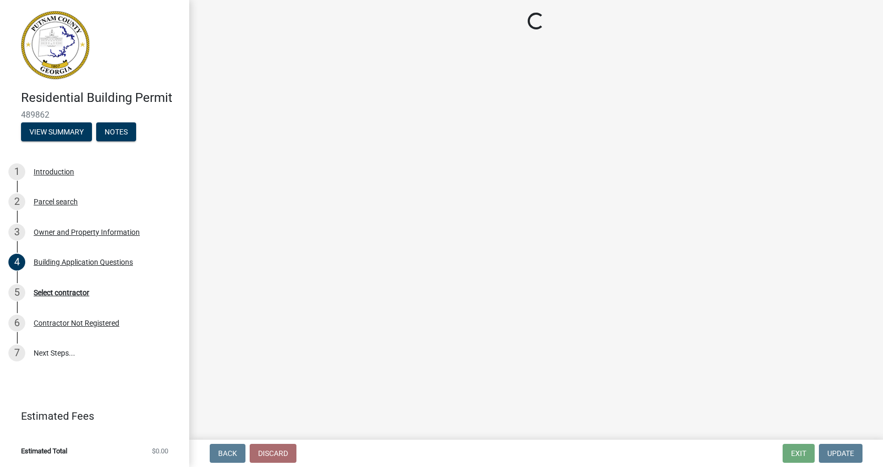
scroll to position [0, 0]
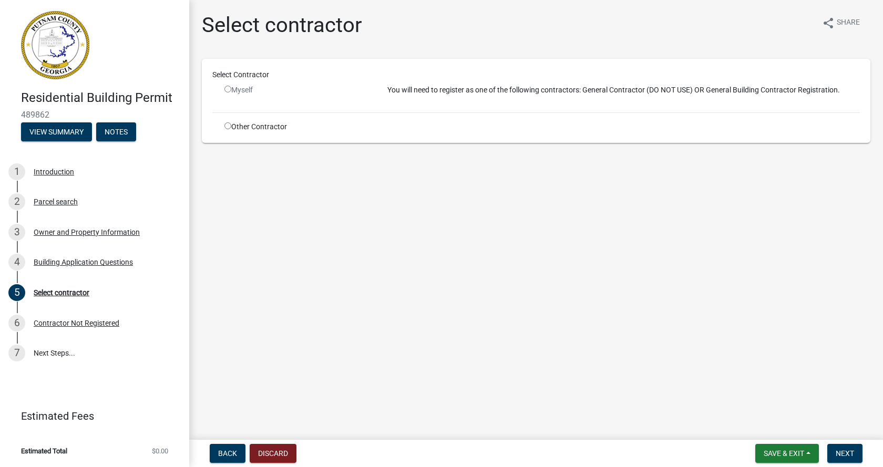
click at [231, 125] on input "radio" at bounding box center [227, 125] width 7 height 7
radio input "true"
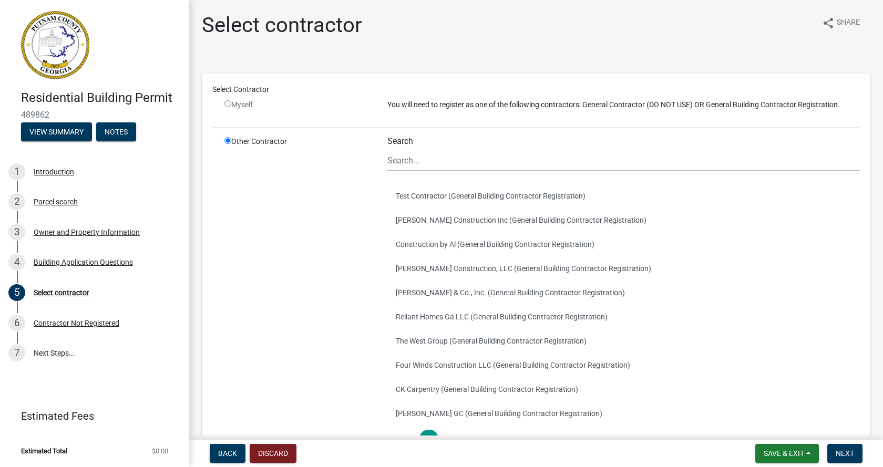
click at [226, 103] on input "radio" at bounding box center [227, 103] width 7 height 7
radio input "false"
radio input "true"
click at [226, 143] on input "radio" at bounding box center [227, 140] width 7 height 7
click at [68, 263] on div "Building Application Questions" at bounding box center [83, 261] width 99 height 7
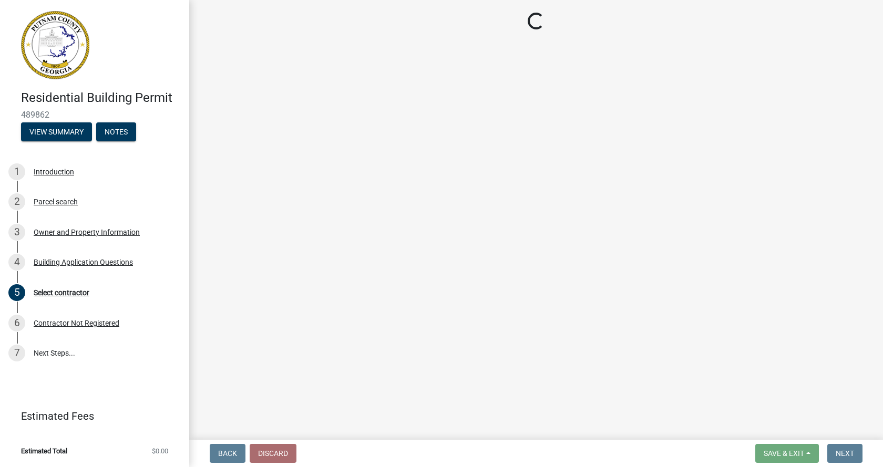
select select "ebf62bd9-0e77-42f1-a2f1-6aca02a789de"
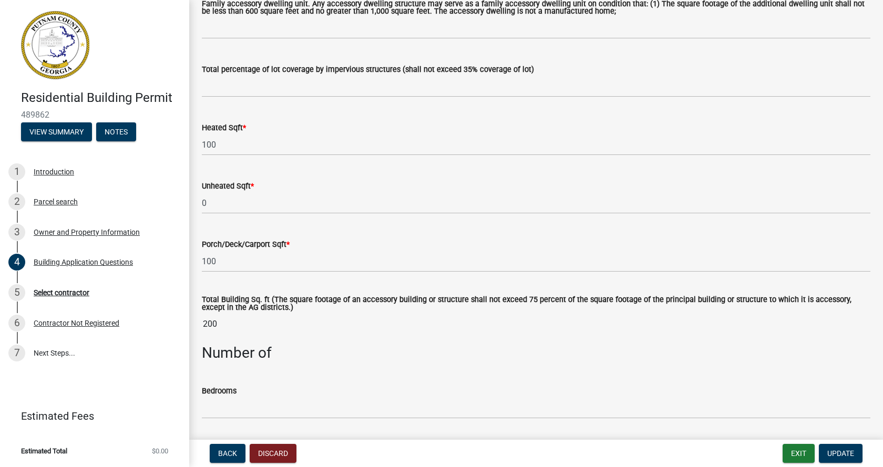
scroll to position [630, 0]
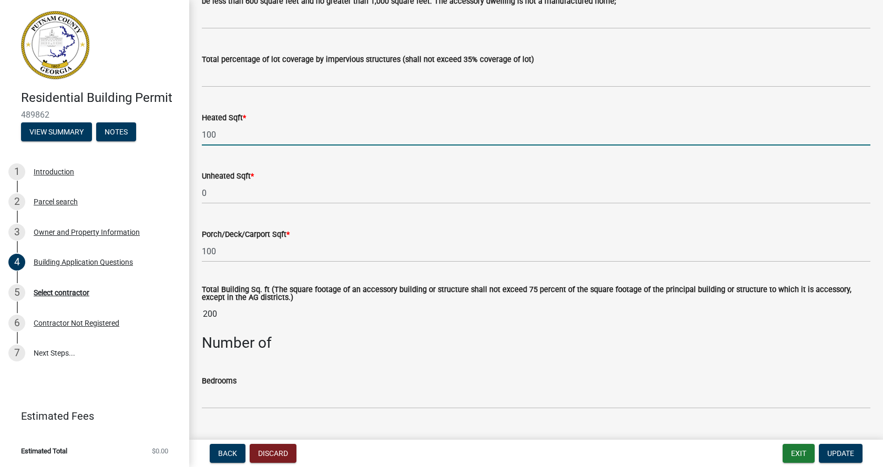
click at [221, 132] on input "100" at bounding box center [536, 135] width 668 height 22
type input "396"
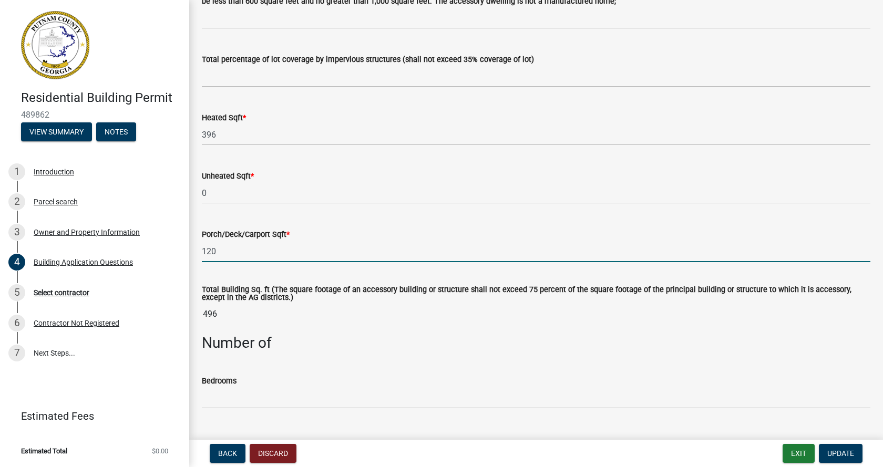
type input "120"
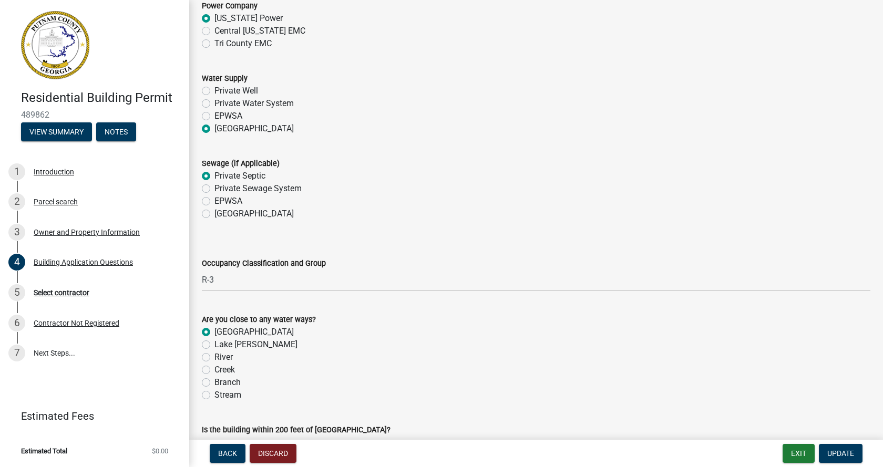
scroll to position [3415, 0]
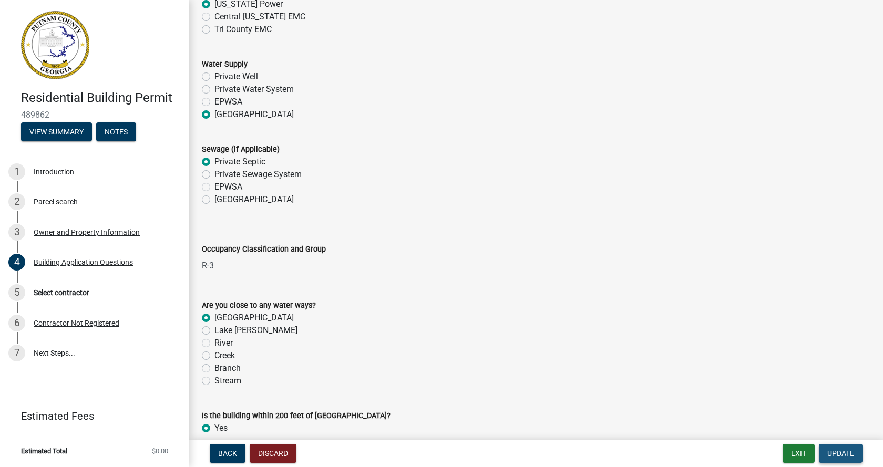
click at [837, 452] on span "Update" at bounding box center [840, 453] width 27 height 8
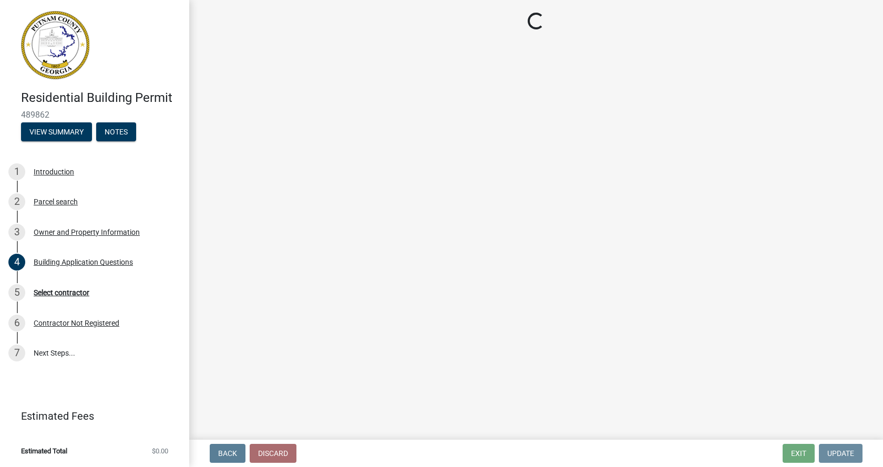
scroll to position [0, 0]
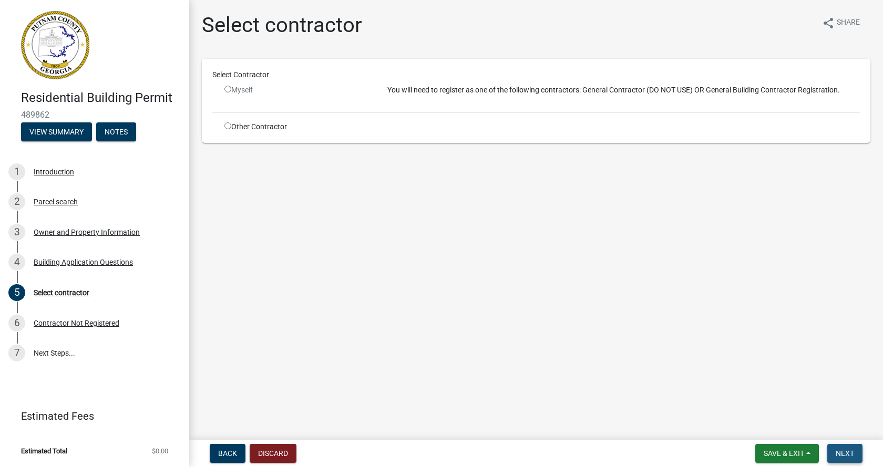
click at [843, 451] on span "Next" at bounding box center [844, 453] width 18 height 8
click at [409, 289] on main "Select contractor share Share Select Contractor Myself You will need to registe…" at bounding box center [535, 218] width 693 height 436
click at [42, 132] on button "View Summary" at bounding box center [56, 131] width 71 height 19
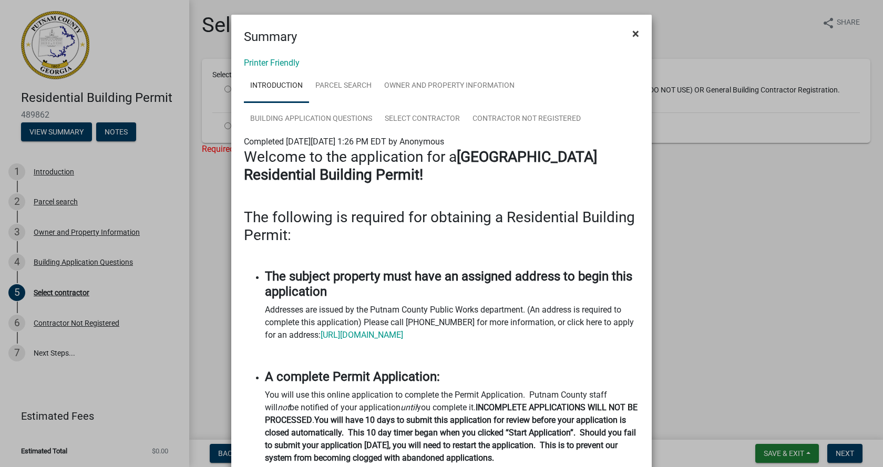
click at [632, 33] on span "×" at bounding box center [635, 33] width 7 height 15
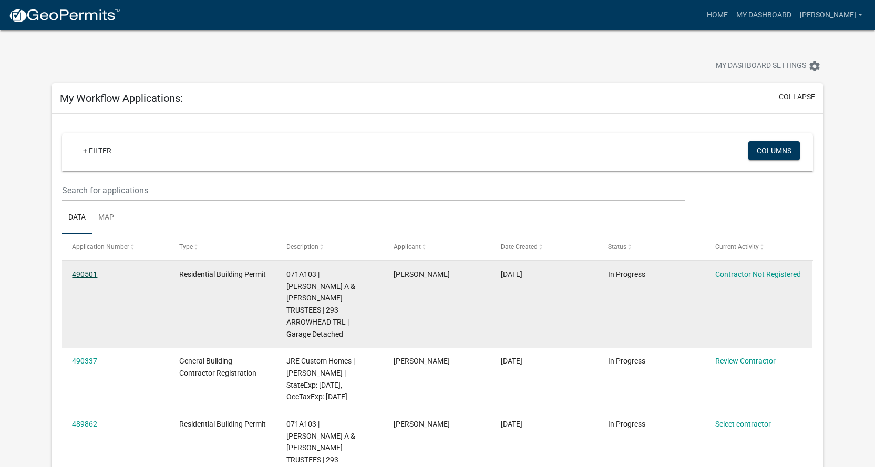
click at [79, 275] on link "490501" at bounding box center [84, 274] width 25 height 8
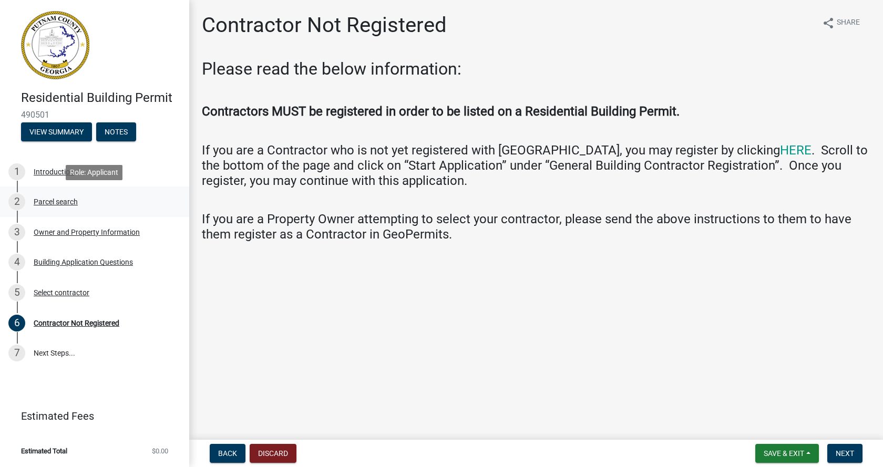
click at [50, 201] on div "Parcel search" at bounding box center [56, 201] width 44 height 7
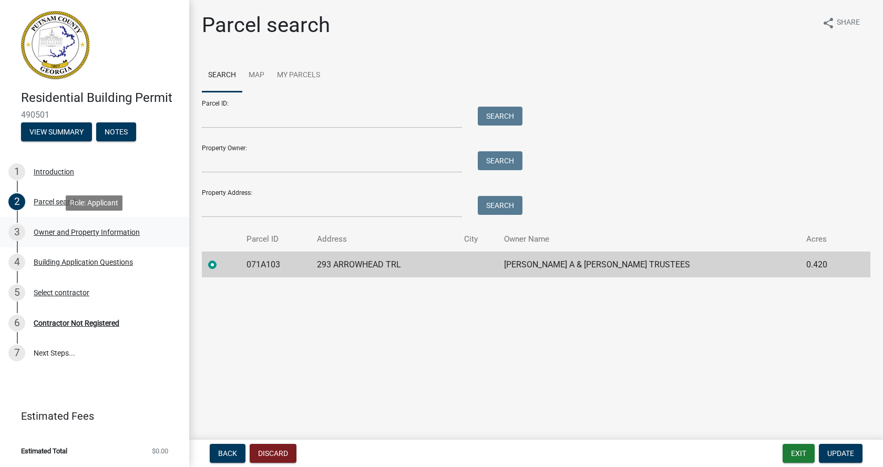
click at [60, 230] on div "Owner and Property Information" at bounding box center [87, 232] width 106 height 7
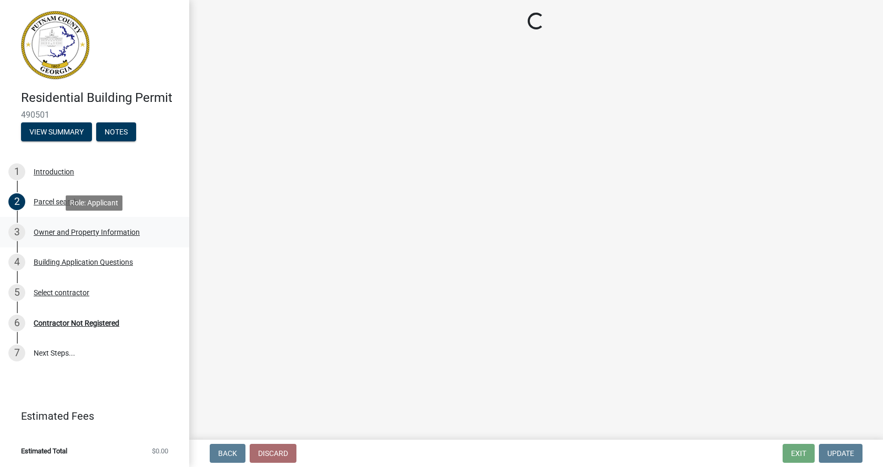
select select "0688c8c3-ca83-4764-a677-531fbc17e6cb"
select select "83394b22-4a11-496c-8e5c-75ade2e72faf"
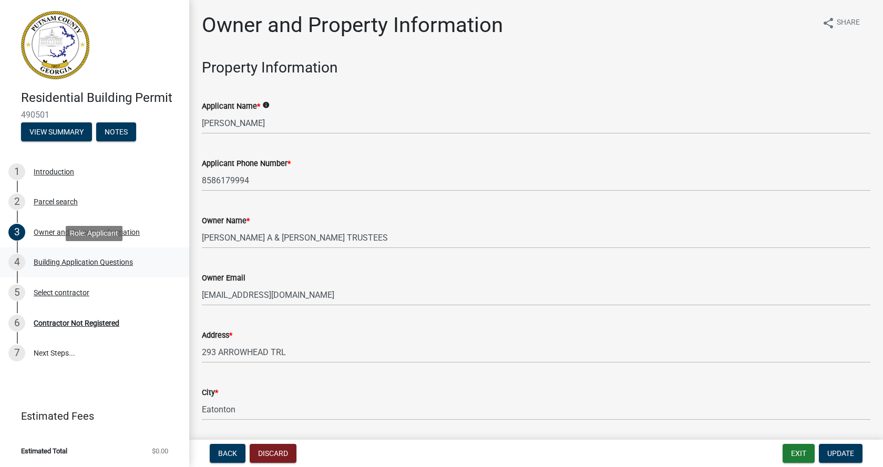
click at [65, 260] on div "Building Application Questions" at bounding box center [83, 261] width 99 height 7
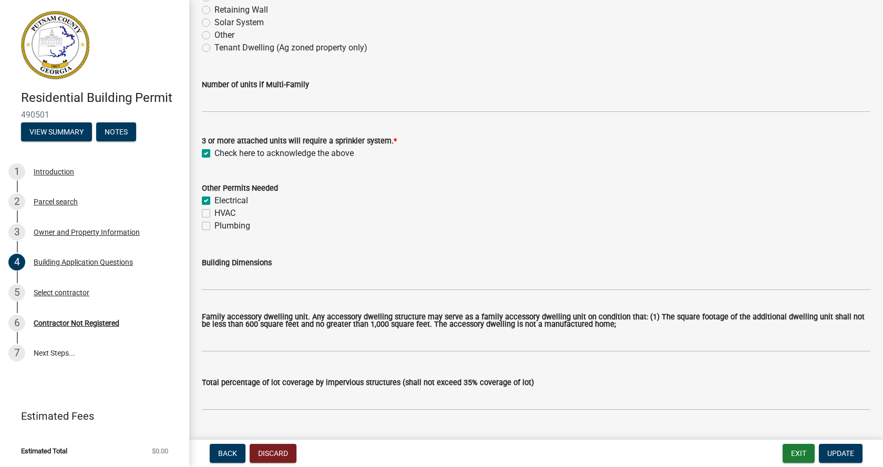
scroll to position [315, 0]
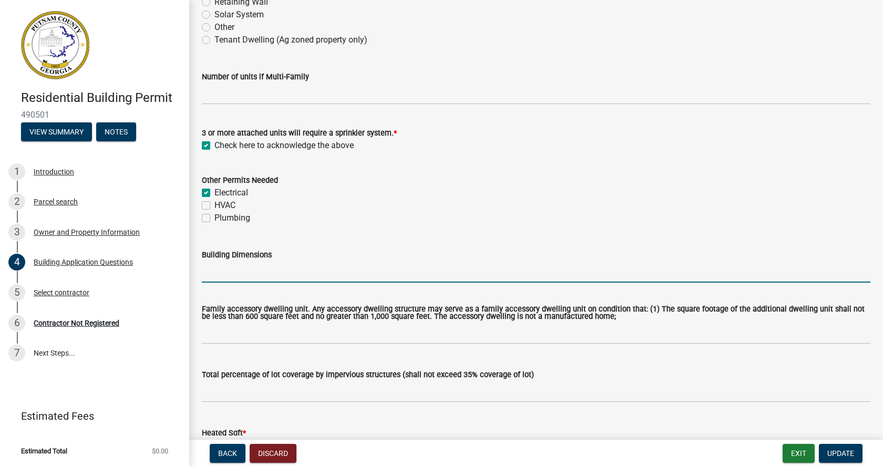
click at [210, 275] on input "Building Dimensions" at bounding box center [536, 272] width 668 height 22
type input "28 * 22"
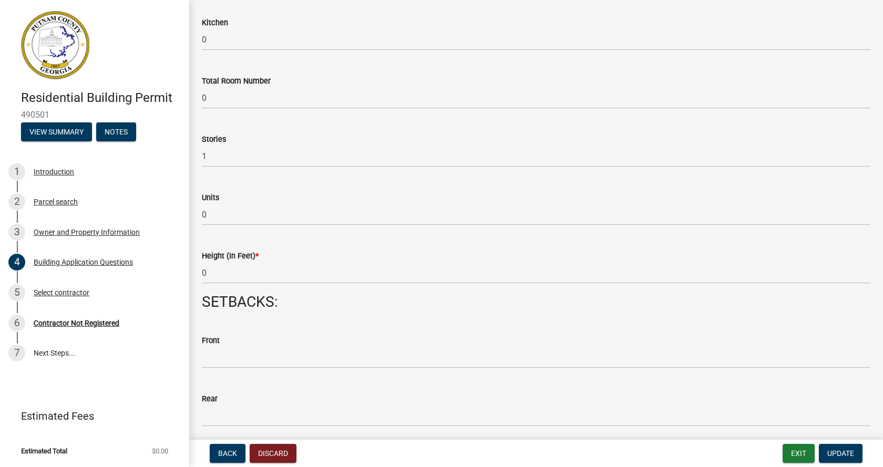
scroll to position [1261, 0]
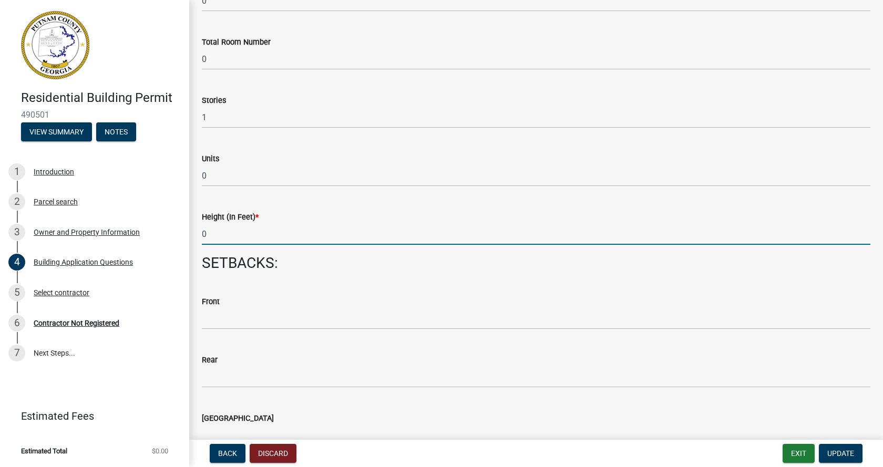
click at [209, 235] on input "0" at bounding box center [536, 234] width 668 height 22
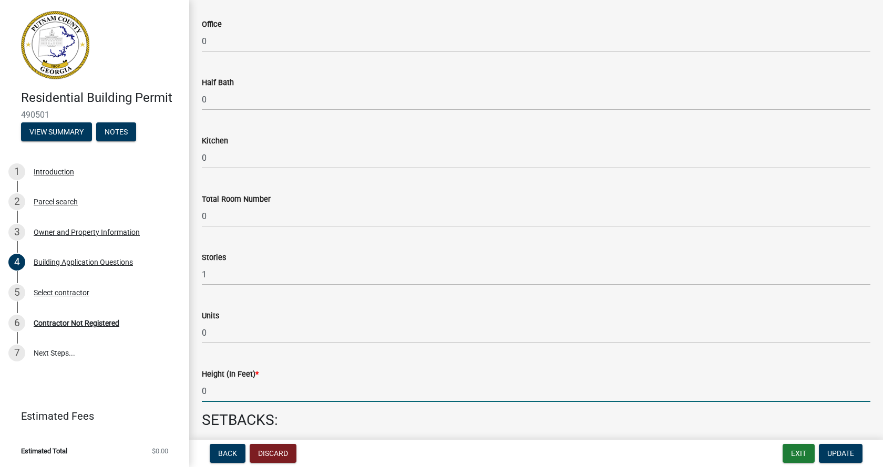
scroll to position [1103, 0]
click at [209, 216] on input "0" at bounding box center [536, 217] width 668 height 22
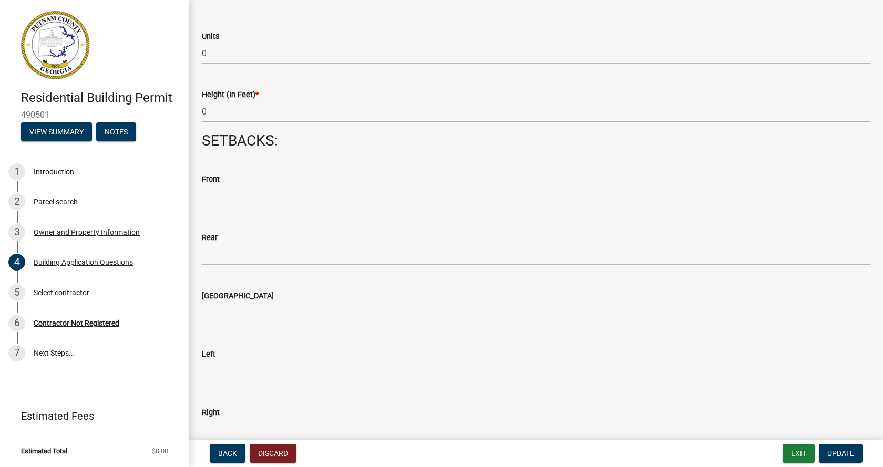
scroll to position [1418, 0]
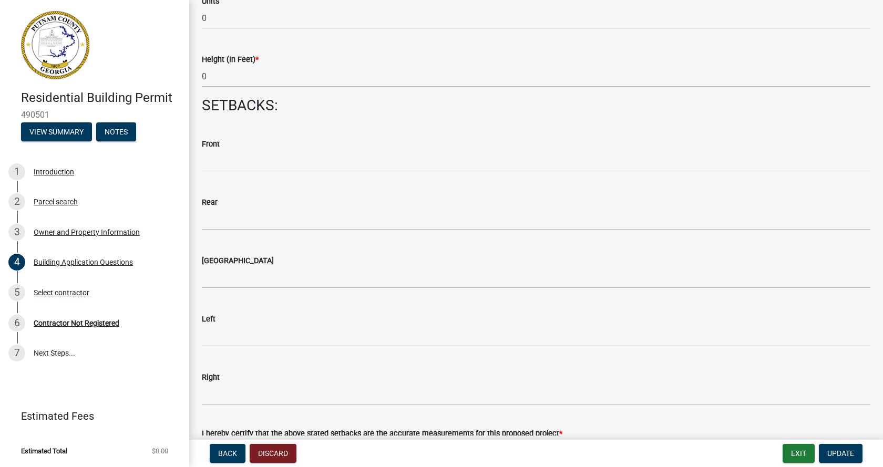
type input "1"
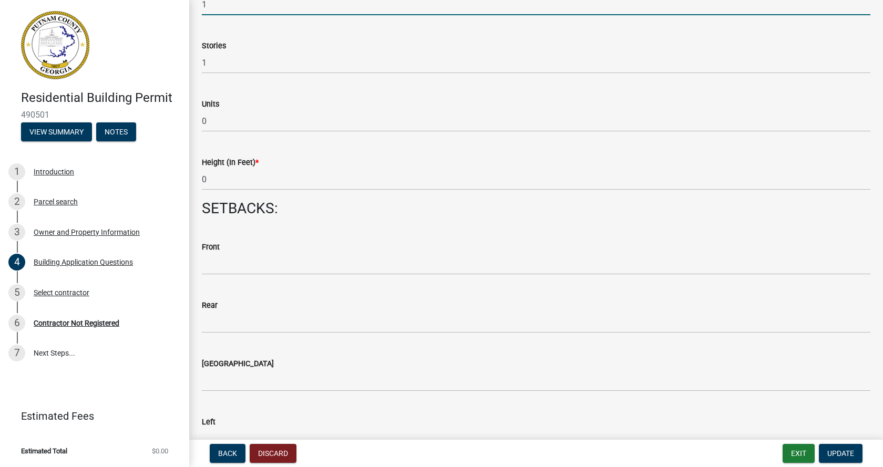
scroll to position [1313, 0]
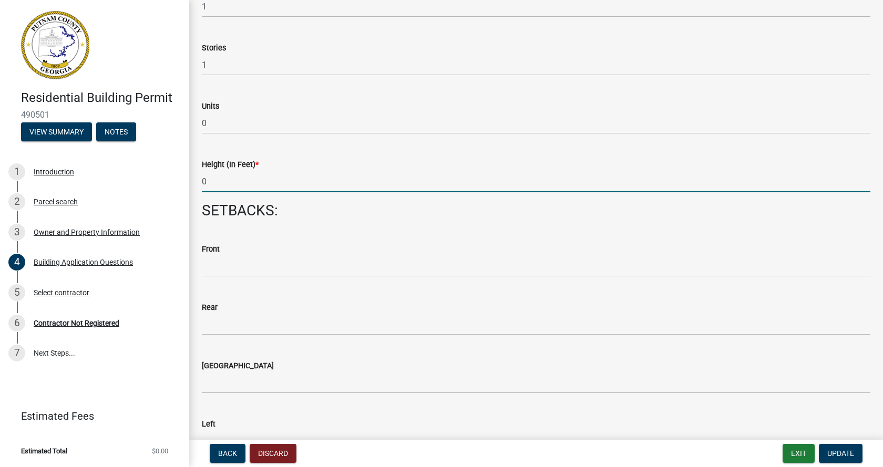
click at [210, 183] on input "0" at bounding box center [536, 182] width 668 height 22
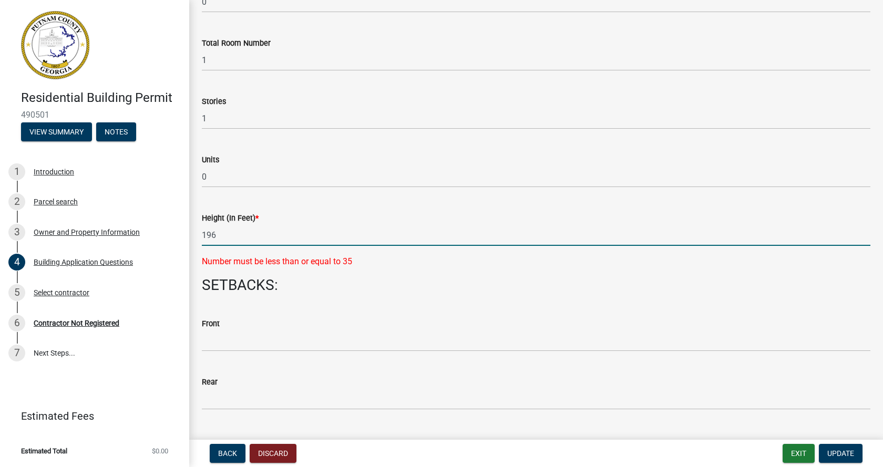
scroll to position [1261, 0]
click at [218, 238] on input "196" at bounding box center [536, 234] width 668 height 22
type input "6"
type input "19"
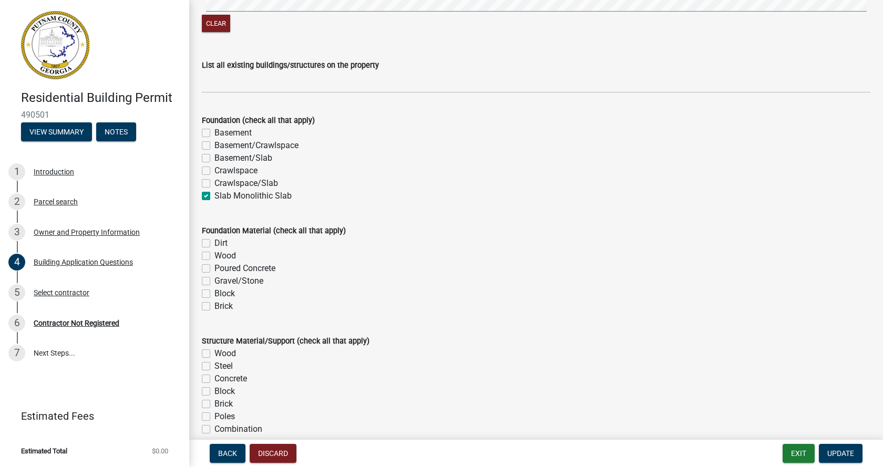
scroll to position [1944, 0]
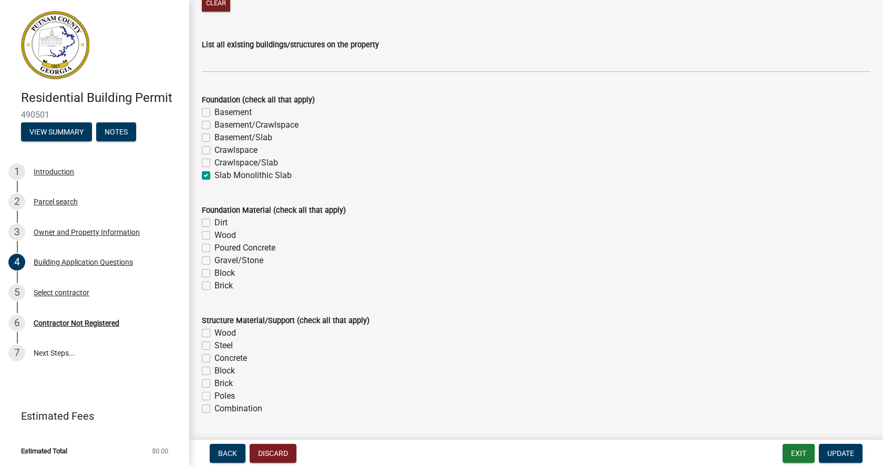
click at [214, 250] on label "Poured Concrete" at bounding box center [244, 248] width 61 height 13
click at [214, 248] on input "Poured Concrete" at bounding box center [217, 245] width 7 height 7
checkbox input "true"
checkbox input "false"
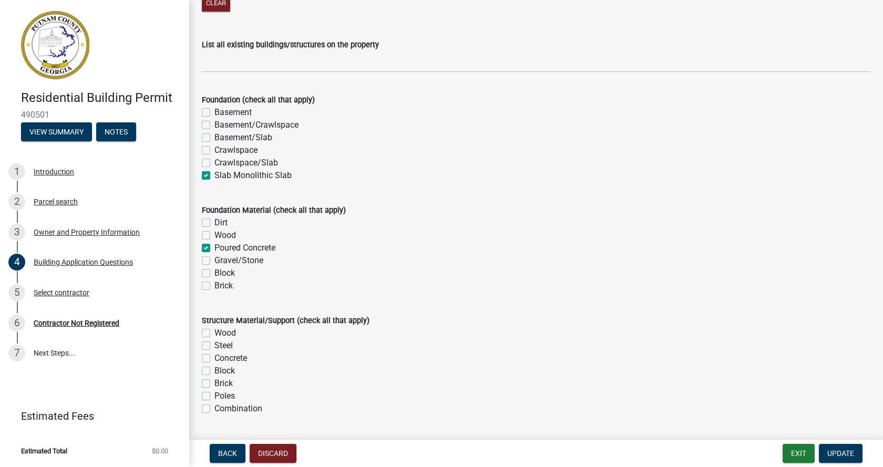
checkbox input "true"
checkbox input "false"
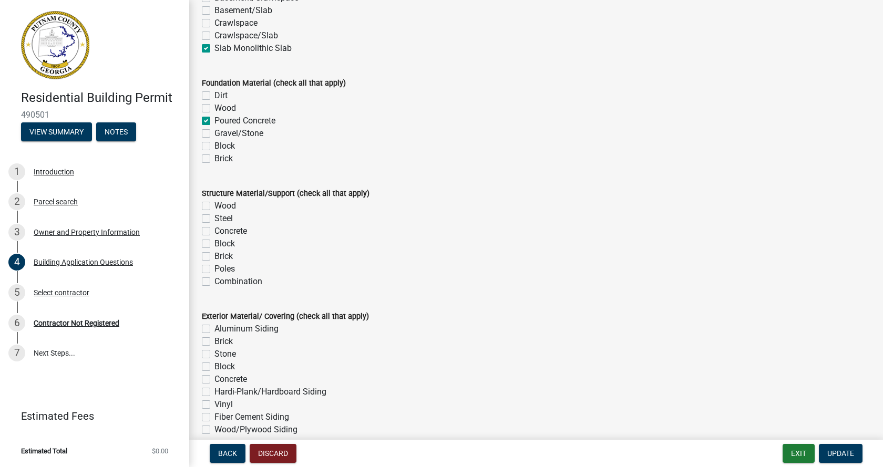
scroll to position [2101, 0]
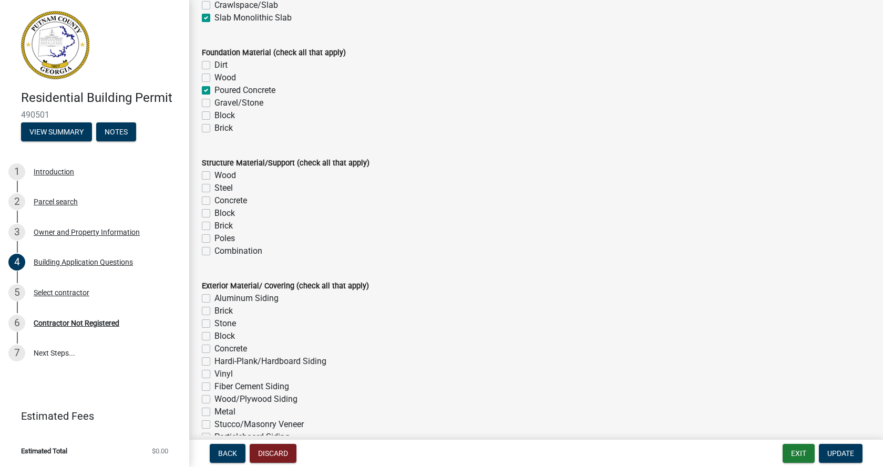
click at [214, 175] on label "Wood" at bounding box center [225, 175] width 22 height 13
click at [214, 175] on input "Wood" at bounding box center [217, 172] width 7 height 7
checkbox input "true"
checkbox input "false"
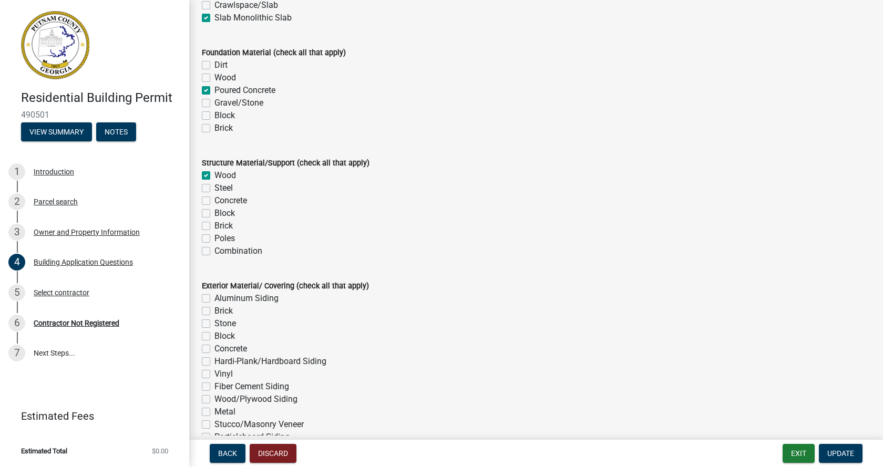
checkbox input "false"
click at [214, 202] on label "Concrete" at bounding box center [230, 200] width 33 height 13
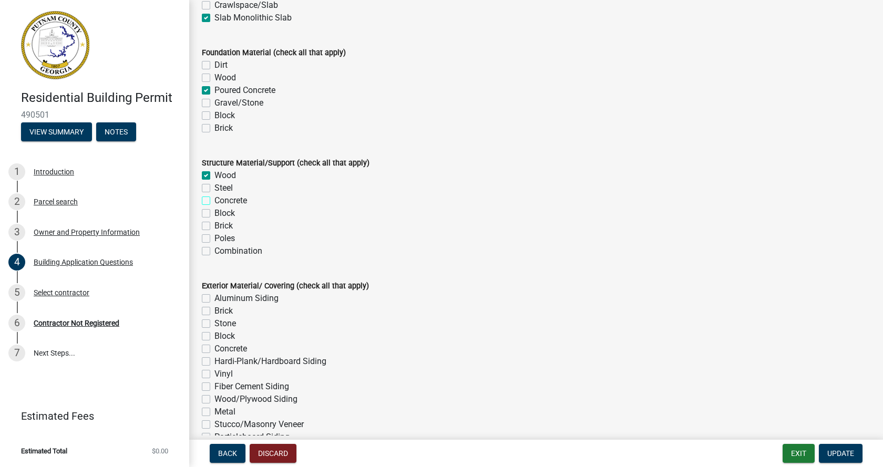
click at [214, 201] on input "Concrete" at bounding box center [217, 197] width 7 height 7
checkbox input "true"
checkbox input "false"
checkbox input "true"
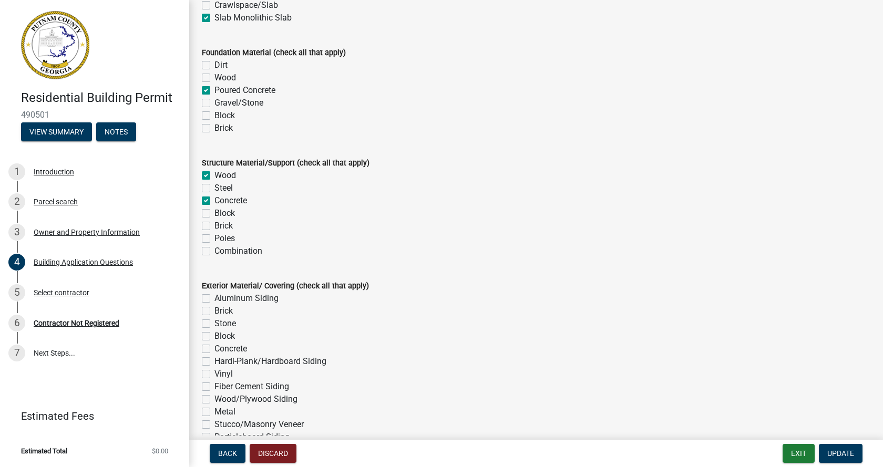
checkbox input "false"
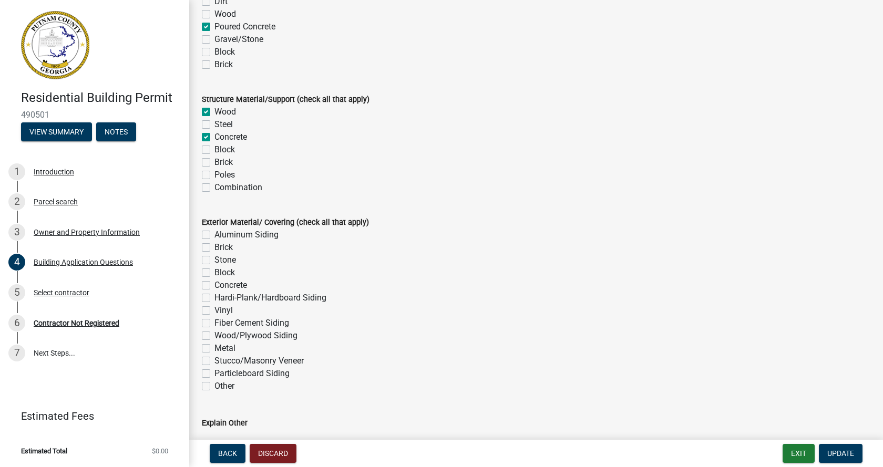
scroll to position [2207, 0]
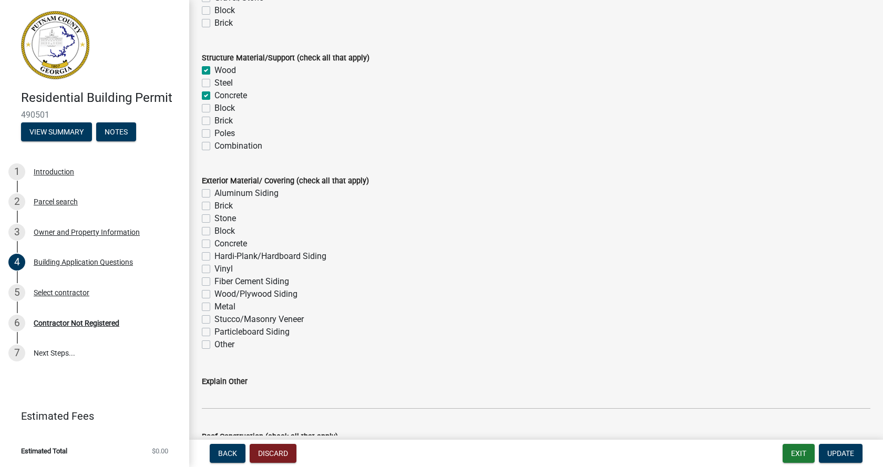
click at [214, 256] on label "Hardi-Plank/Hardboard Siding" at bounding box center [270, 256] width 112 height 13
click at [214, 256] on input "Hardi-Plank/Hardboard Siding" at bounding box center [217, 253] width 7 height 7
checkbox input "true"
checkbox input "false"
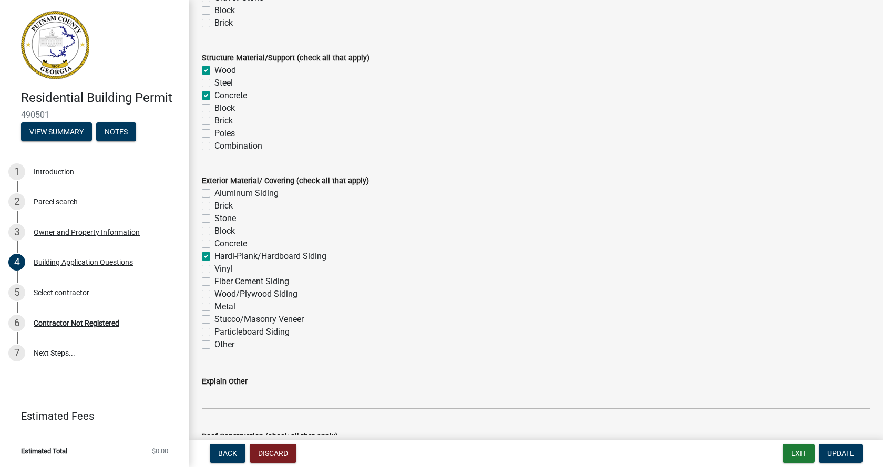
checkbox input "false"
checkbox input "true"
checkbox input "false"
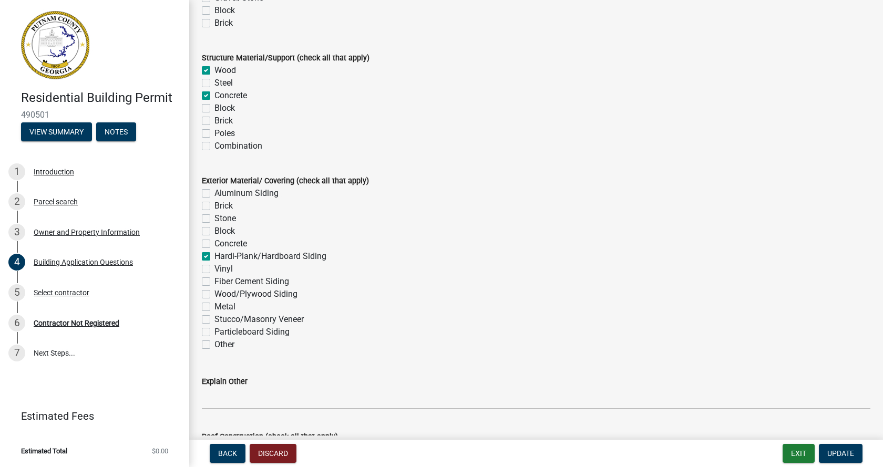
checkbox input "false"
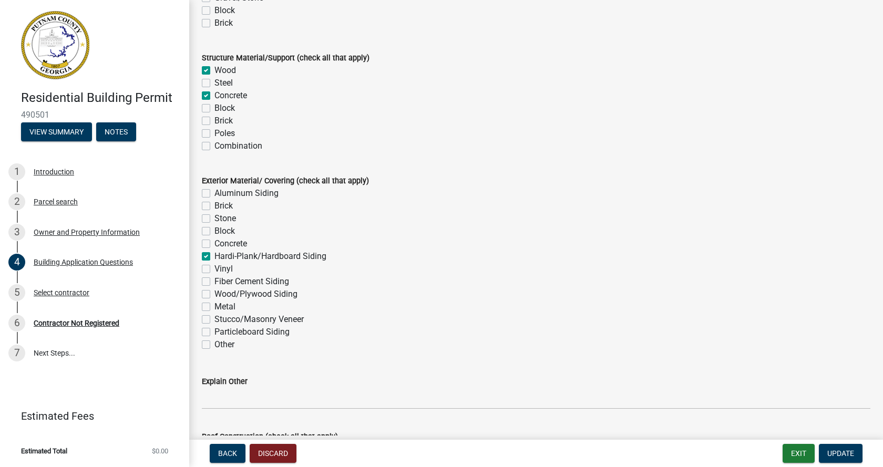
checkbox input "false"
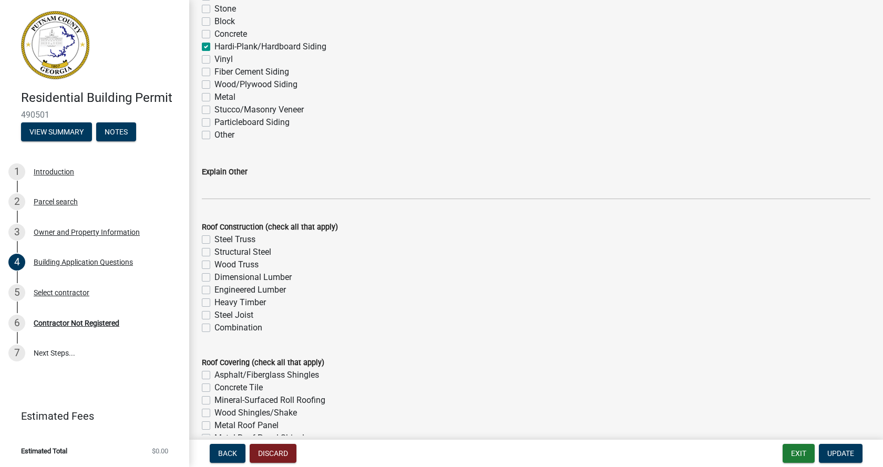
scroll to position [2417, 0]
click at [214, 277] on label "Dimensional Lumber" at bounding box center [252, 277] width 77 height 13
click at [214, 277] on input "Dimensional Lumber" at bounding box center [217, 274] width 7 height 7
checkbox input "true"
checkbox input "false"
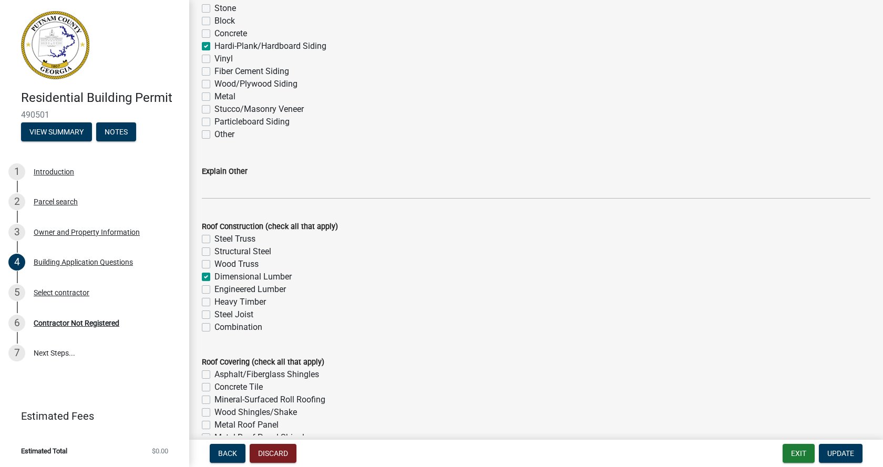
checkbox input "false"
checkbox input "true"
checkbox input "false"
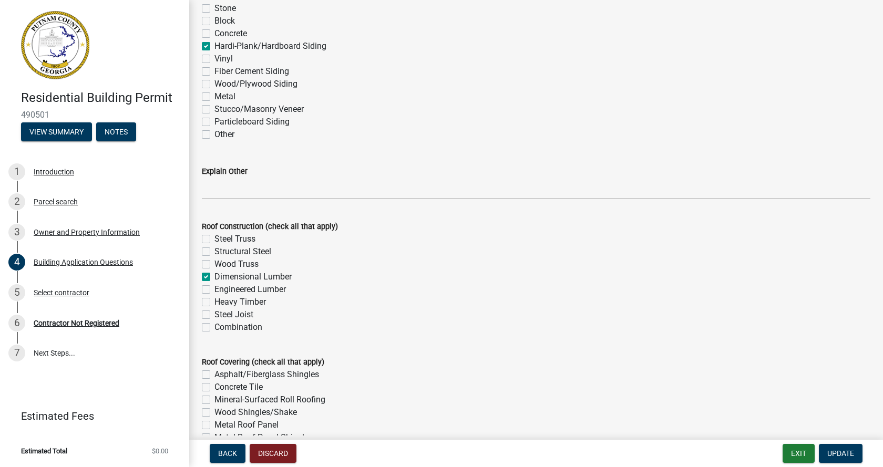
checkbox input "false"
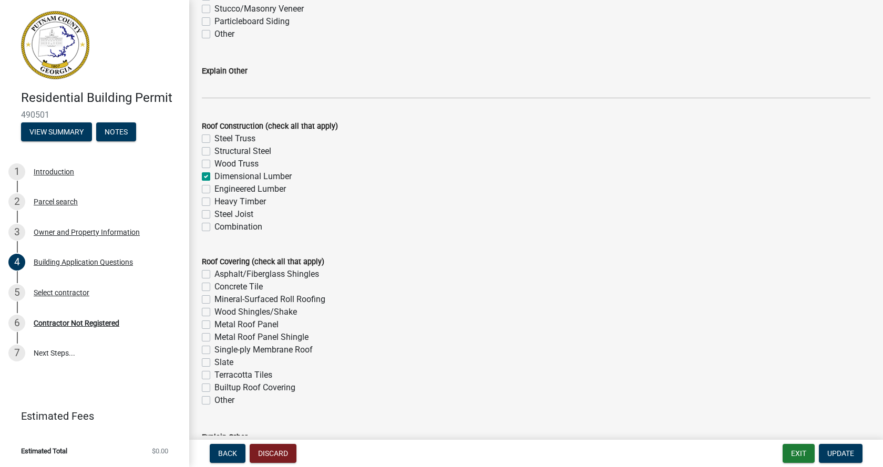
scroll to position [2574, 0]
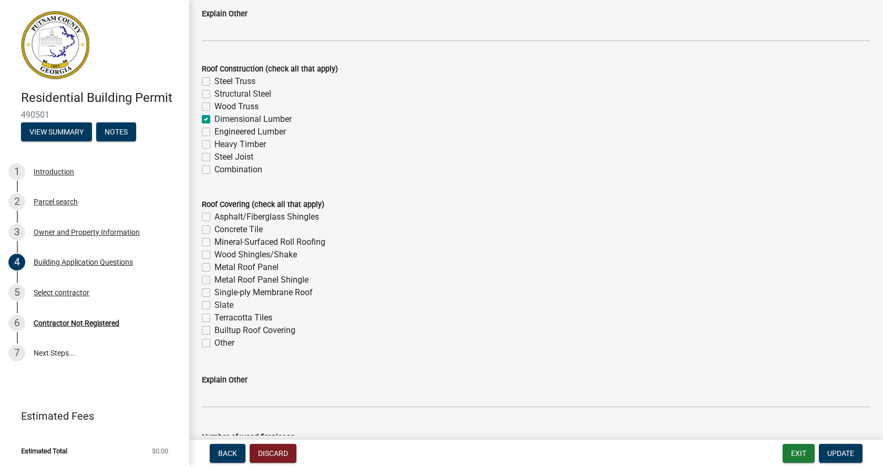
click at [214, 219] on label "Asphalt/Fiberglass Shingles" at bounding box center [266, 217] width 105 height 13
click at [214, 218] on input "Asphalt/Fiberglass Shingles" at bounding box center [217, 214] width 7 height 7
checkbox input "true"
checkbox input "false"
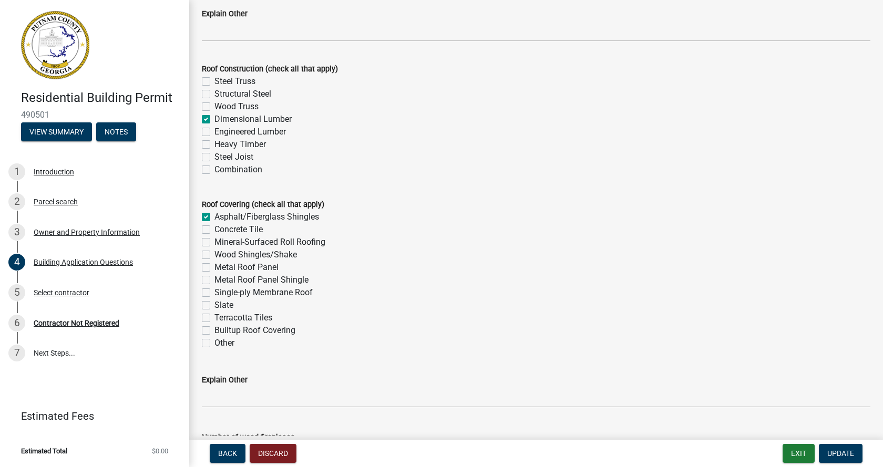
checkbox input "false"
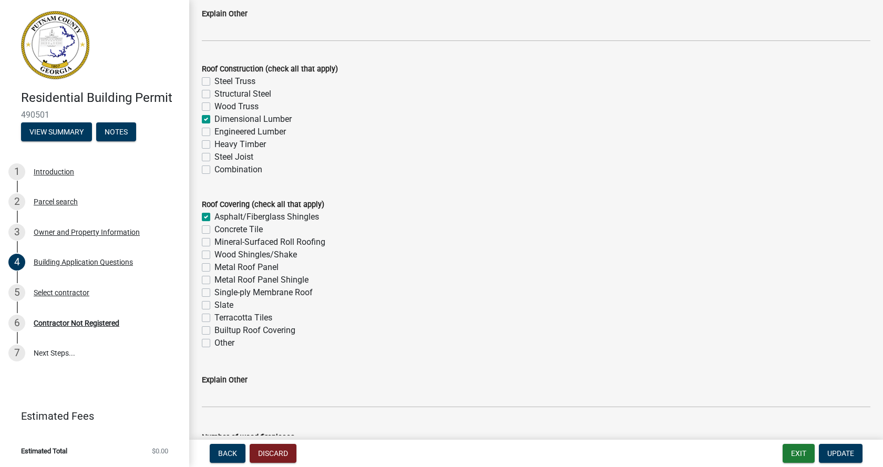
checkbox input "false"
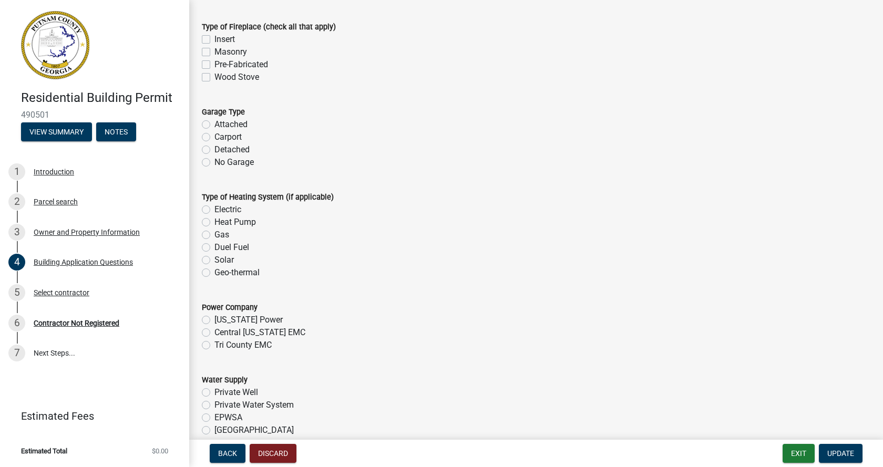
scroll to position [3100, 0]
click at [214, 152] on label "Detached" at bounding box center [231, 149] width 35 height 13
click at [214, 150] on input "Detached" at bounding box center [217, 146] width 7 height 7
radio input "true"
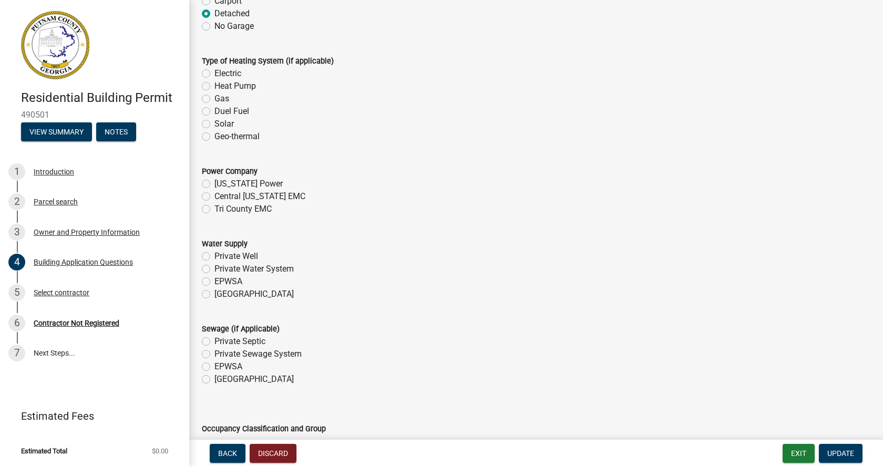
scroll to position [3257, 0]
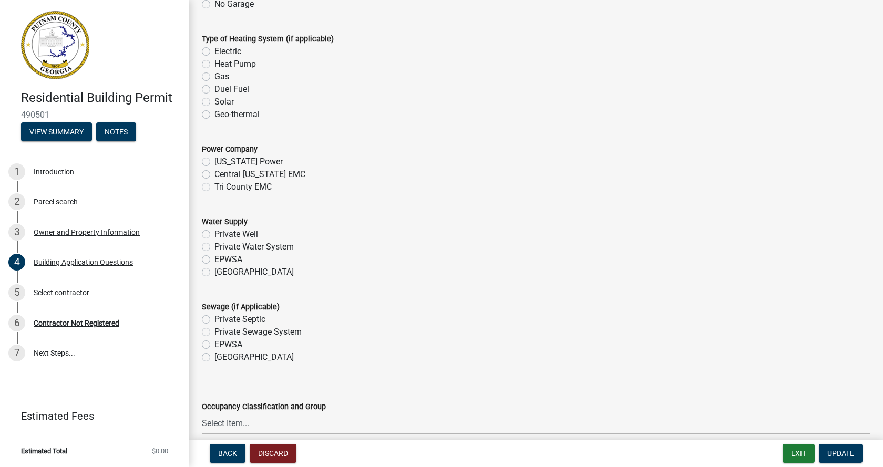
click at [214, 164] on label "Georgia Power" at bounding box center [248, 162] width 68 height 13
click at [214, 162] on input "Georgia Power" at bounding box center [217, 159] width 7 height 7
radio input "true"
click at [214, 275] on label "Piedmont" at bounding box center [253, 272] width 79 height 13
click at [214, 273] on input "Piedmont" at bounding box center [217, 269] width 7 height 7
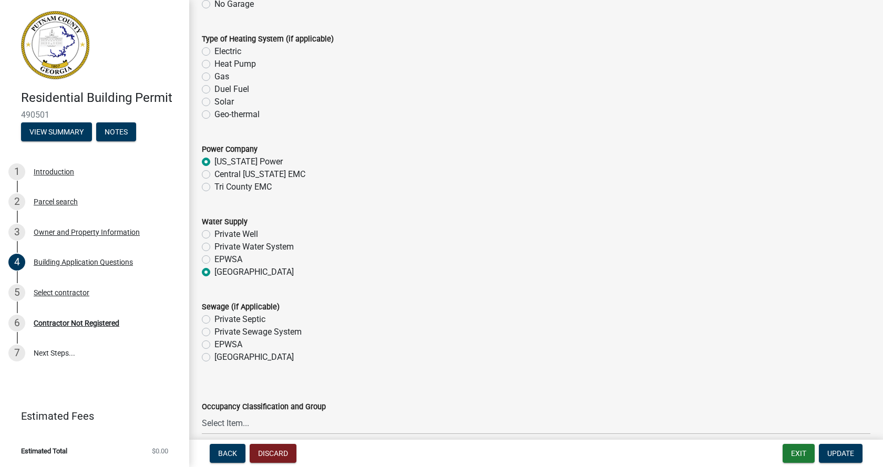
radio input "true"
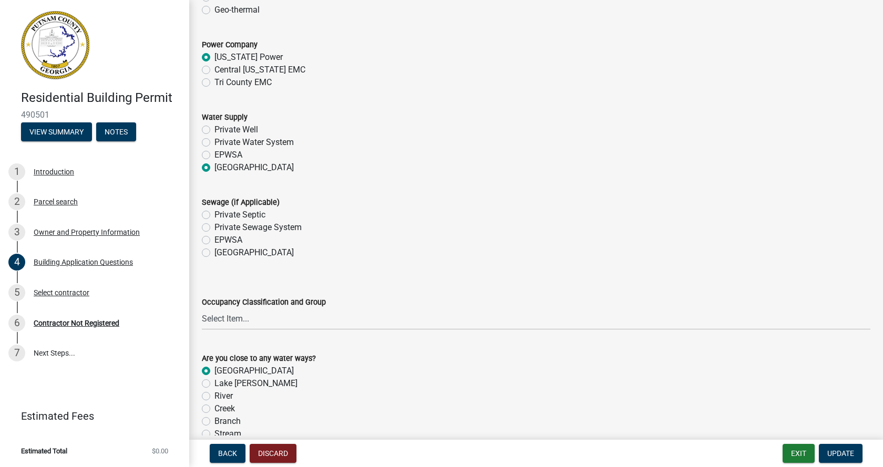
scroll to position [3362, 0]
click at [214, 215] on label "Private Septic" at bounding box center [239, 214] width 51 height 13
click at [214, 215] on input "Private Septic" at bounding box center [217, 211] width 7 height 7
radio input "true"
click at [243, 320] on select "Select Item... A-1 A-2 A-3 A-4 A-5 B M E F-1 F-2 R-1 R-2 R-3 R-4 H-1 H-2 H-4 H-…" at bounding box center [536, 319] width 668 height 22
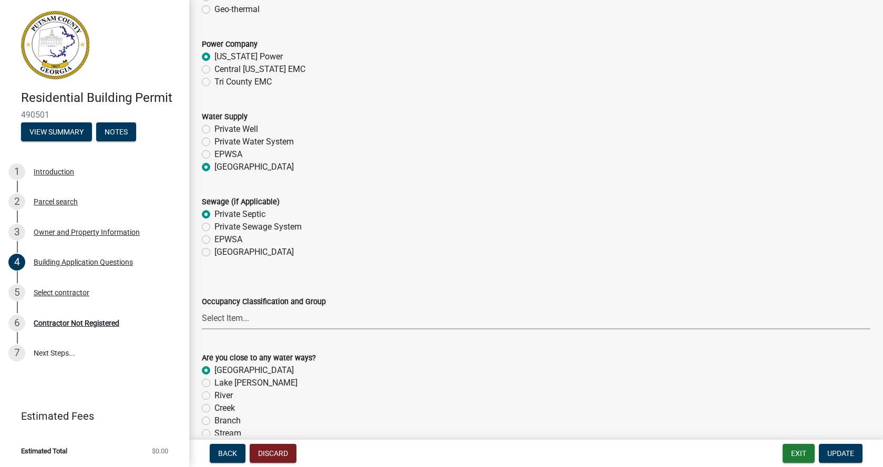
click at [224, 317] on select "Select Item... A-1 A-2 A-3 A-4 A-5 B M E F-1 F-2 R-1 R-2 R-3 R-4 H-1 H-2 H-4 H-…" at bounding box center [536, 319] width 668 height 22
click at [202, 308] on select "Select Item... A-1 A-2 A-3 A-4 A-5 B M E F-1 F-2 R-1 R-2 R-3 R-4 H-1 H-2 H-4 H-…" at bounding box center [536, 319] width 668 height 22
click at [218, 317] on select "Select Item... A-1 A-2 A-3 A-4 A-5 B M E F-1 F-2 R-1 R-2 R-3 R-4 H-1 H-2 H-4 H-…" at bounding box center [536, 319] width 668 height 22
click at [202, 308] on select "Select Item... A-1 A-2 A-3 A-4 A-5 B M E F-1 F-2 R-1 R-2 R-3 R-4 H-1 H-2 H-4 H-…" at bounding box center [536, 319] width 668 height 22
select select "ebf62bd9-0e77-42f1-a2f1-6aca02a789de"
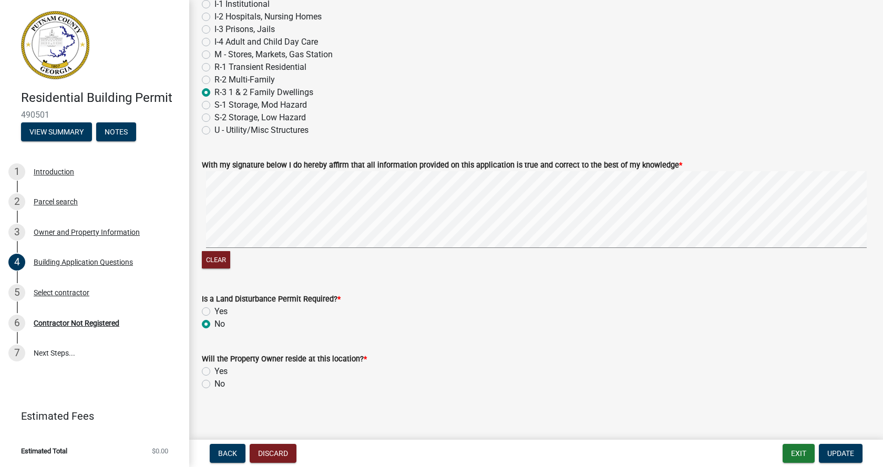
scroll to position [4439, 0]
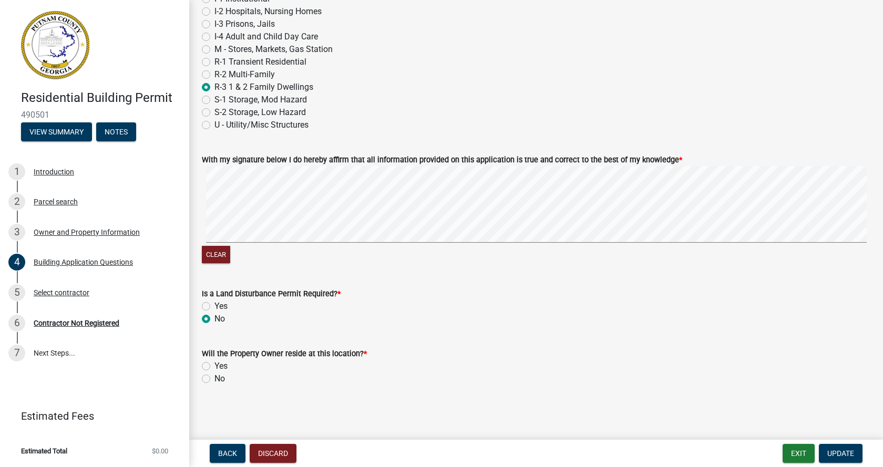
click at [214, 365] on label "Yes" at bounding box center [220, 366] width 13 height 13
click at [214, 365] on input "Yes" at bounding box center [217, 363] width 7 height 7
radio input "true"
click at [840, 454] on span "Update" at bounding box center [840, 453] width 27 height 8
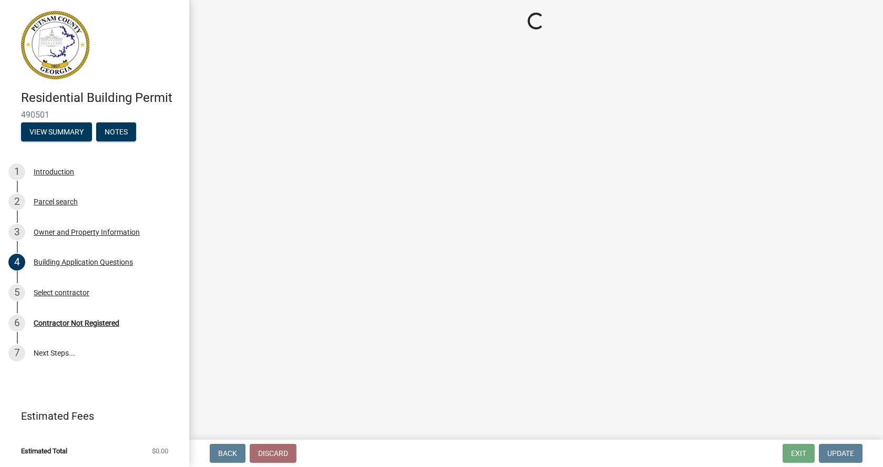
scroll to position [0, 0]
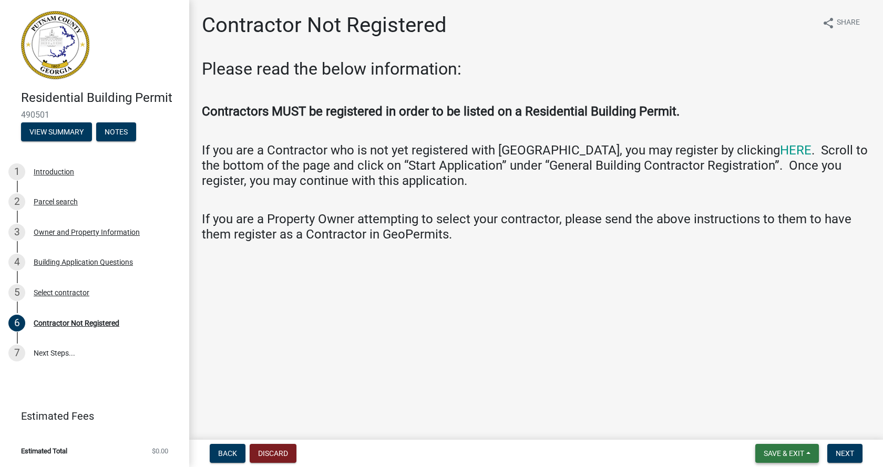
click at [792, 453] on span "Save & Exit" at bounding box center [783, 453] width 40 height 8
click at [766, 427] on button "Save & Exit" at bounding box center [776, 425] width 84 height 25
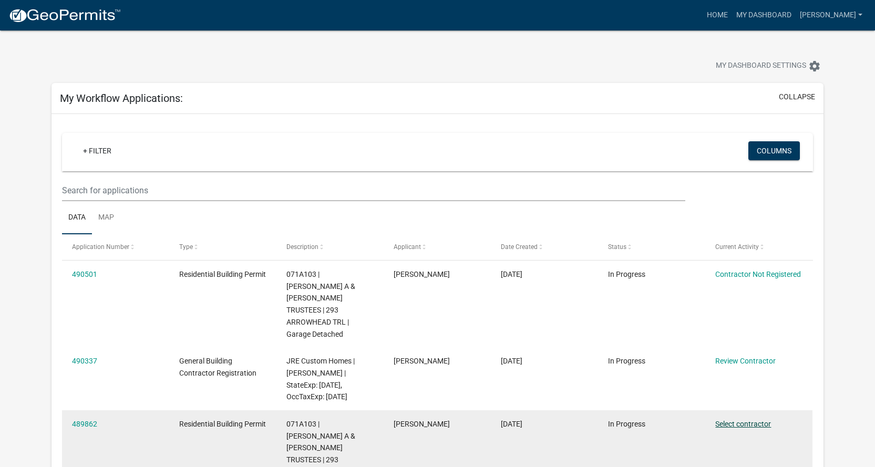
click at [739, 420] on link "Select contractor" at bounding box center [743, 424] width 56 height 8
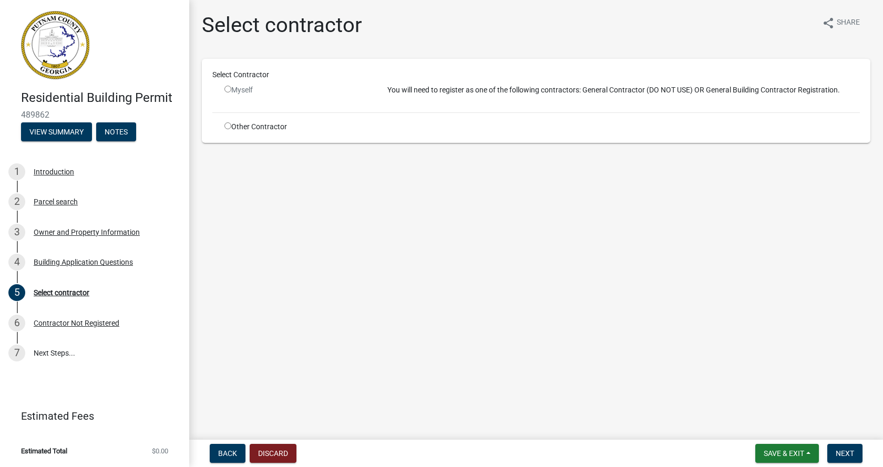
click at [226, 125] on input "radio" at bounding box center [227, 125] width 7 height 7
radio input "true"
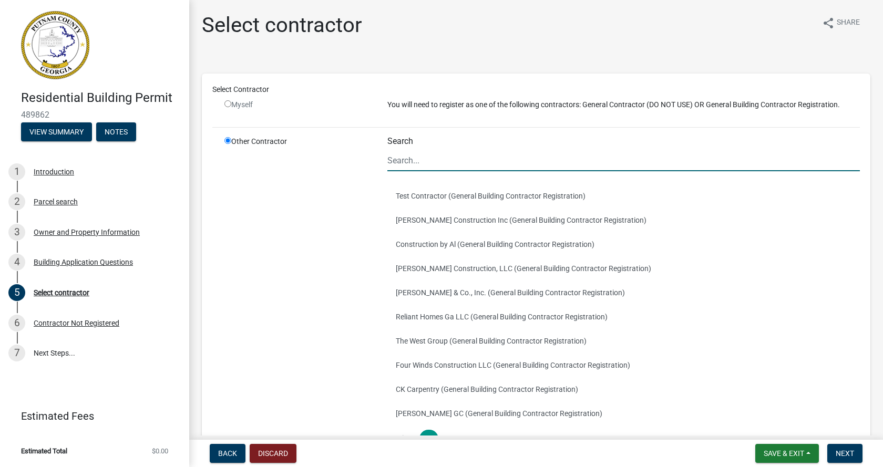
click at [393, 159] on input "Search" at bounding box center [623, 161] width 472 height 22
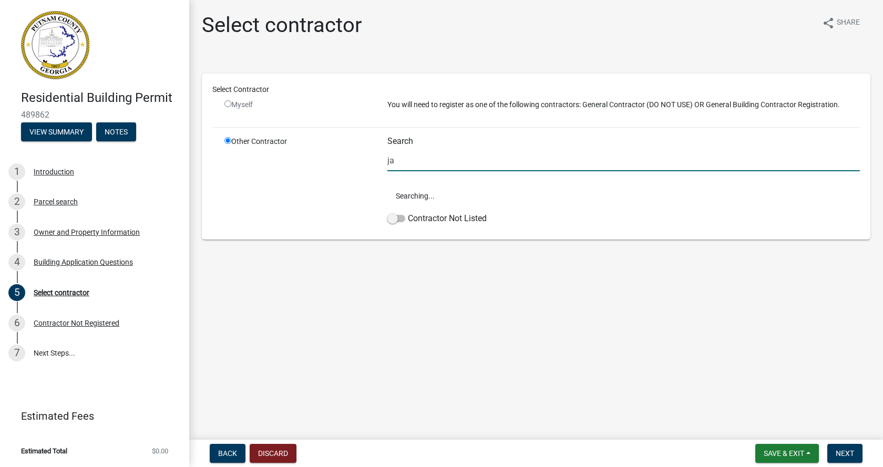
type input "j"
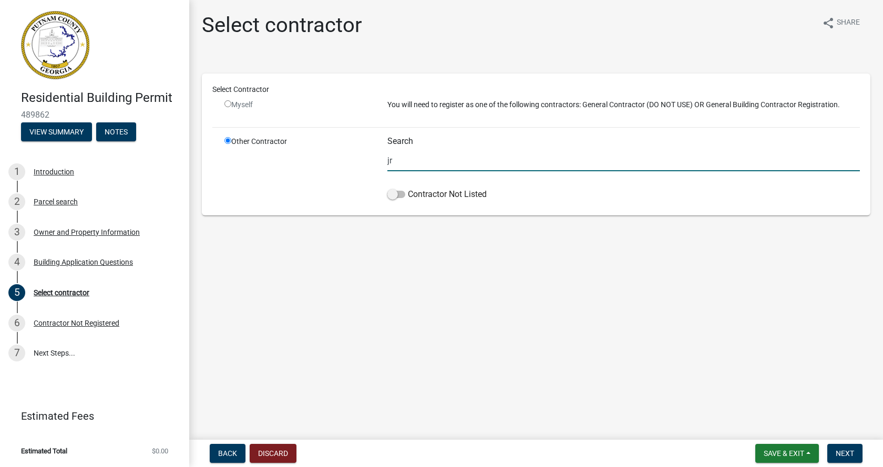
type input "j"
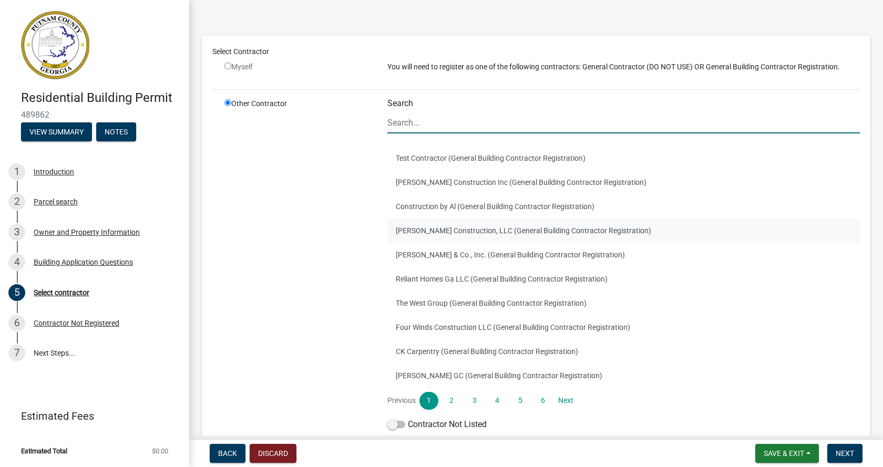
scroll to position [97, 0]
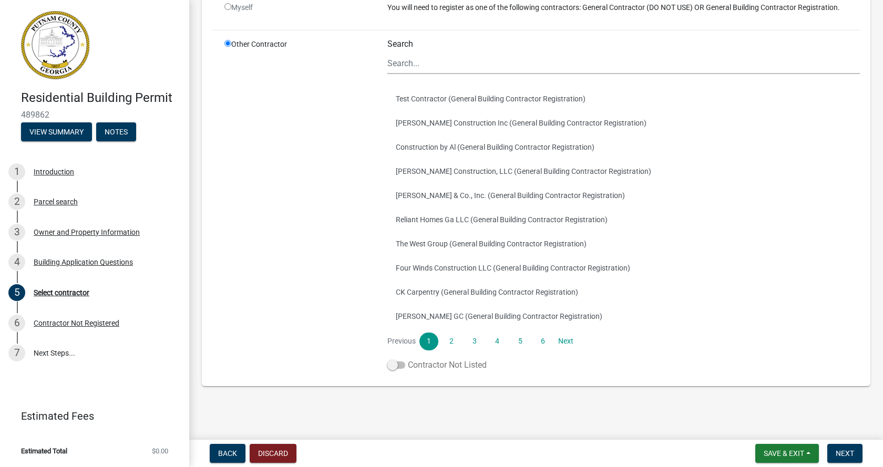
drag, startPoint x: 391, startPoint y: 364, endPoint x: 410, endPoint y: 363, distance: 18.9
click at [410, 363] on label "Contractor Not Listed" at bounding box center [436, 365] width 99 height 13
click at [392, 365] on span at bounding box center [396, 364] width 18 height 7
click at [408, 359] on input "Contractor Not Listed" at bounding box center [408, 359] width 0 height 0
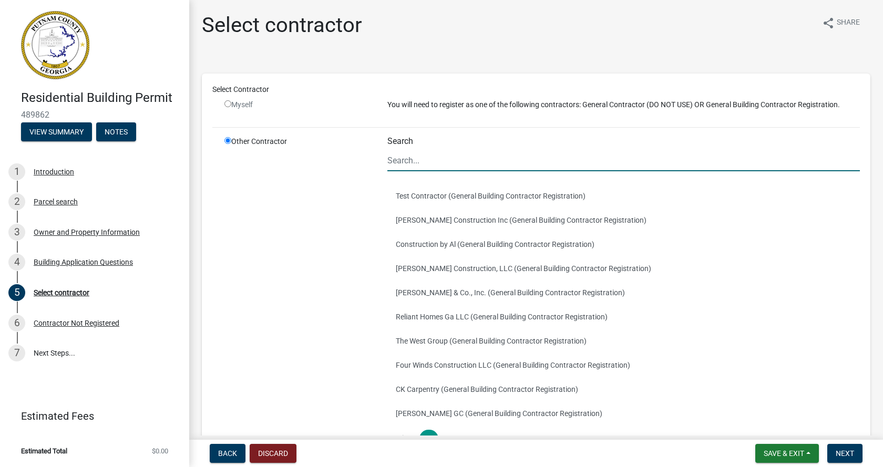
click at [390, 160] on input "Search" at bounding box center [623, 161] width 472 height 22
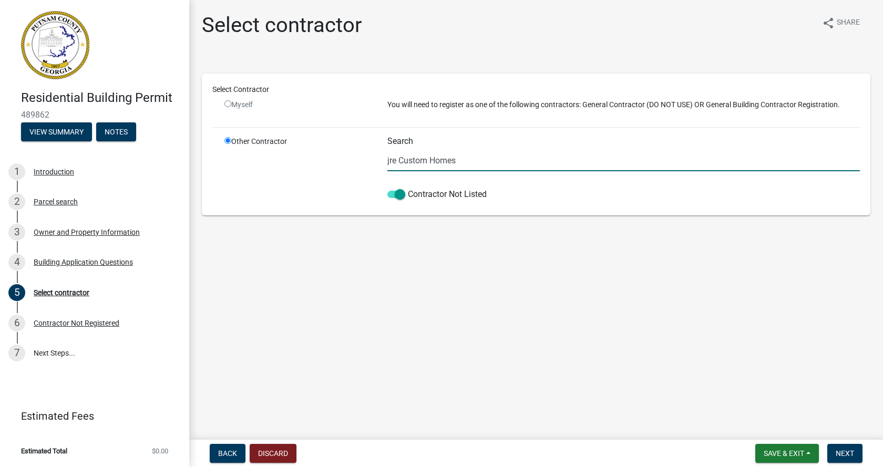
click at [391, 160] on input "jre Custom Homes" at bounding box center [623, 161] width 472 height 22
type input "JRE Custom Homes"
click at [228, 105] on input "radio" at bounding box center [227, 103] width 7 height 7
radio input "false"
radio input "true"
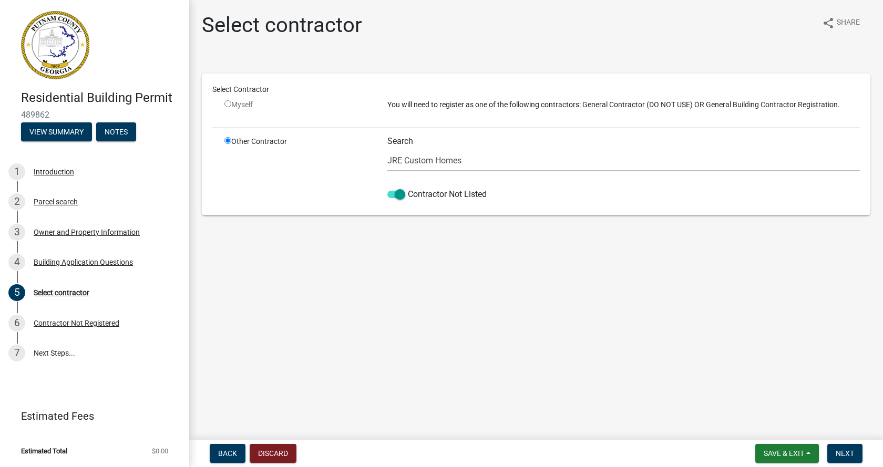
click at [230, 139] on input "radio" at bounding box center [227, 140] width 7 height 7
click at [260, 452] on button "Discard" at bounding box center [273, 453] width 47 height 19
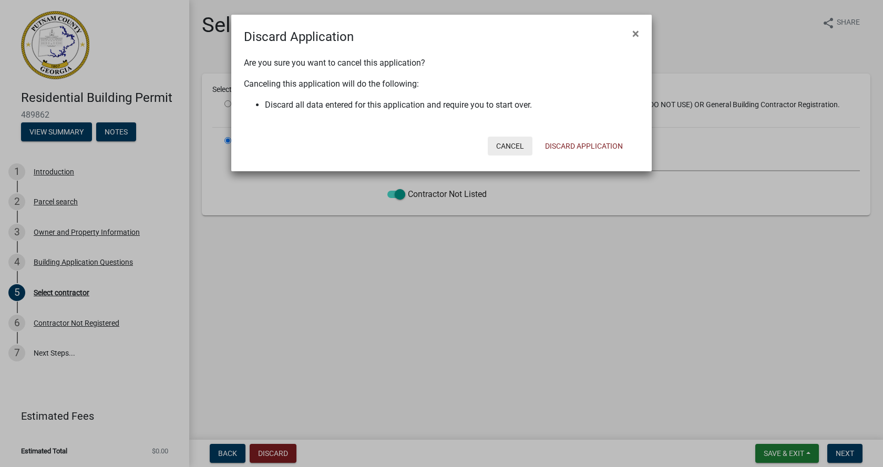
click at [501, 144] on button "Cancel" at bounding box center [510, 146] width 45 height 19
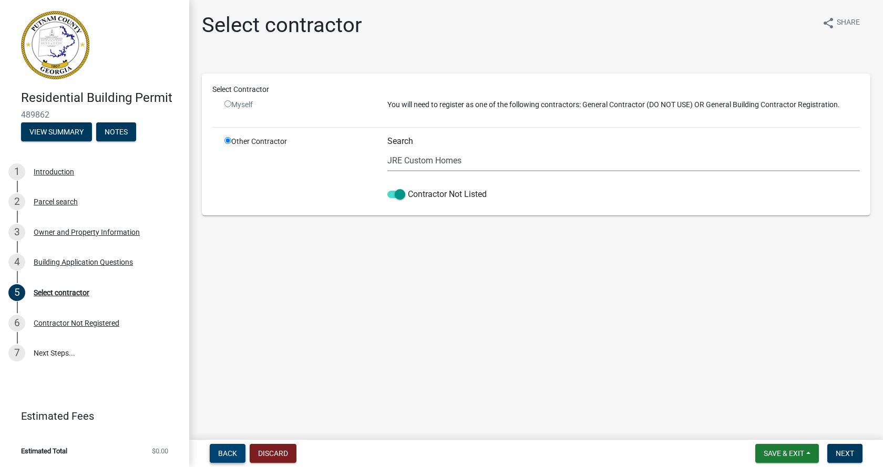
click at [230, 457] on span "Back" at bounding box center [227, 453] width 19 height 8
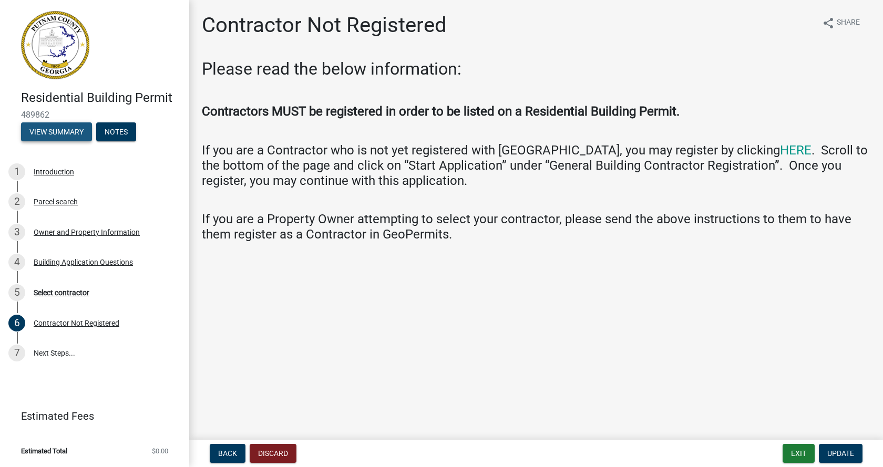
click at [60, 133] on button "View Summary" at bounding box center [56, 131] width 71 height 19
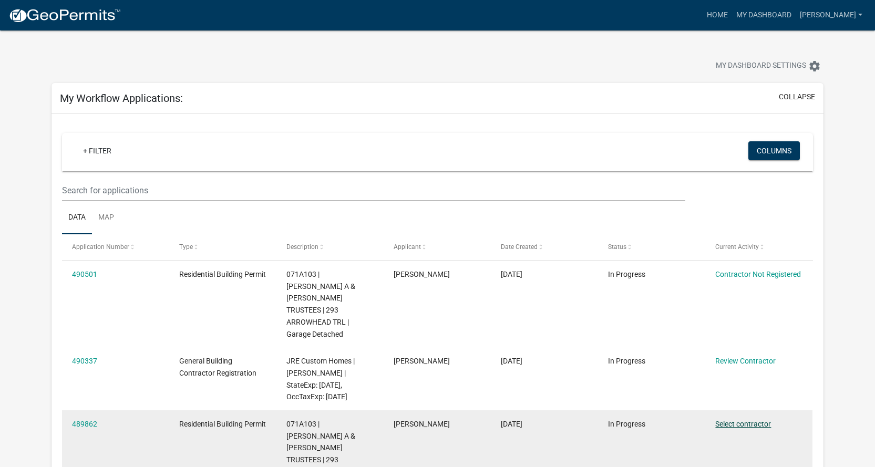
click at [734, 420] on link "Select contractor" at bounding box center [743, 424] width 56 height 8
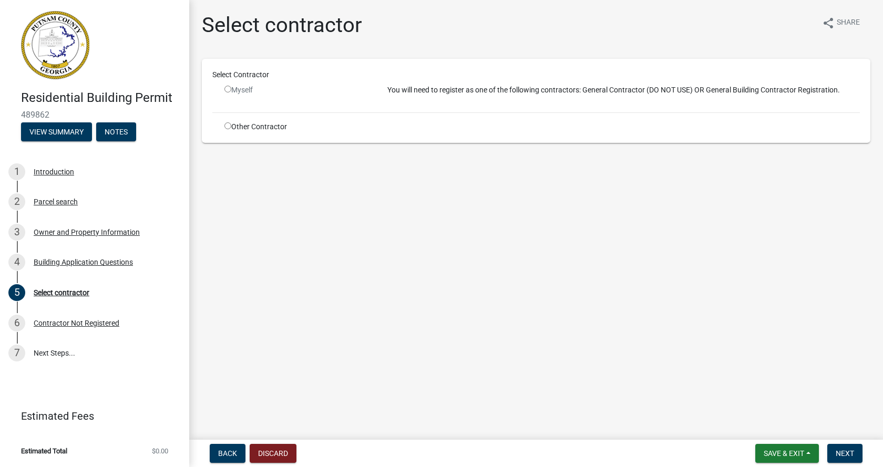
click at [228, 125] on input "radio" at bounding box center [227, 125] width 7 height 7
radio input "true"
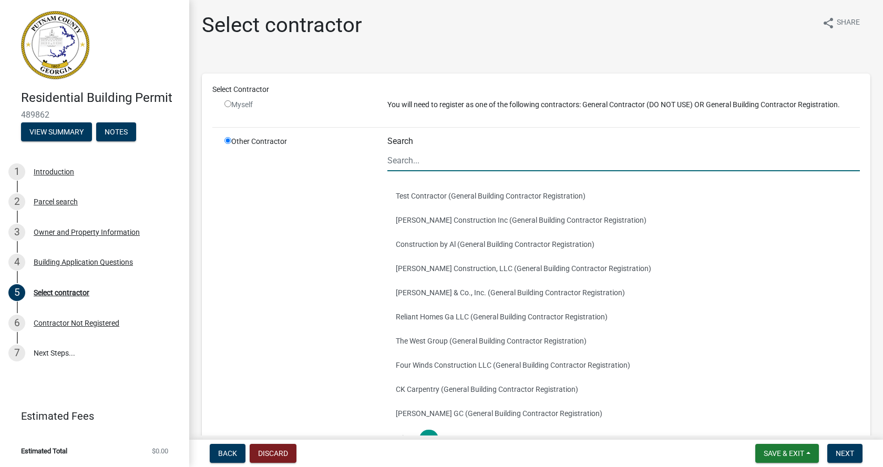
click at [390, 160] on input "Search" at bounding box center [623, 161] width 472 height 22
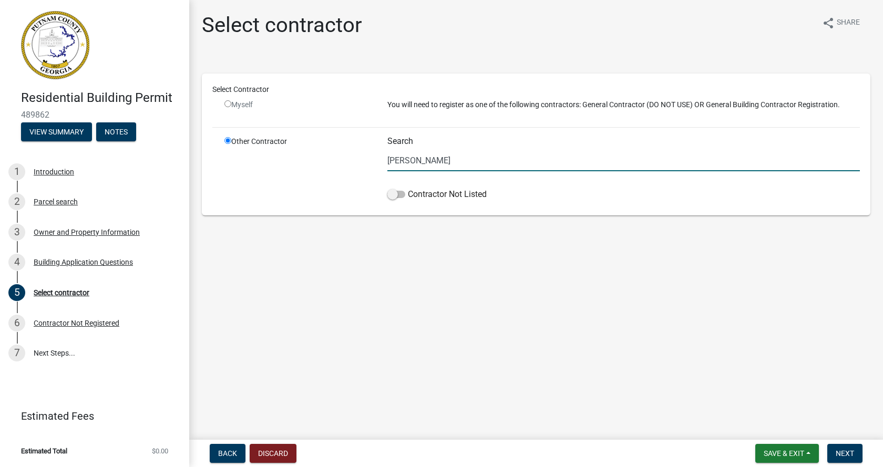
type input "J"
type input "JRE Custom Homes"
drag, startPoint x: 393, startPoint y: 194, endPoint x: 403, endPoint y: 194, distance: 10.5
click at [403, 194] on span at bounding box center [396, 194] width 18 height 7
click at [408, 188] on input "Contractor Not Listed" at bounding box center [408, 188] width 0 height 0
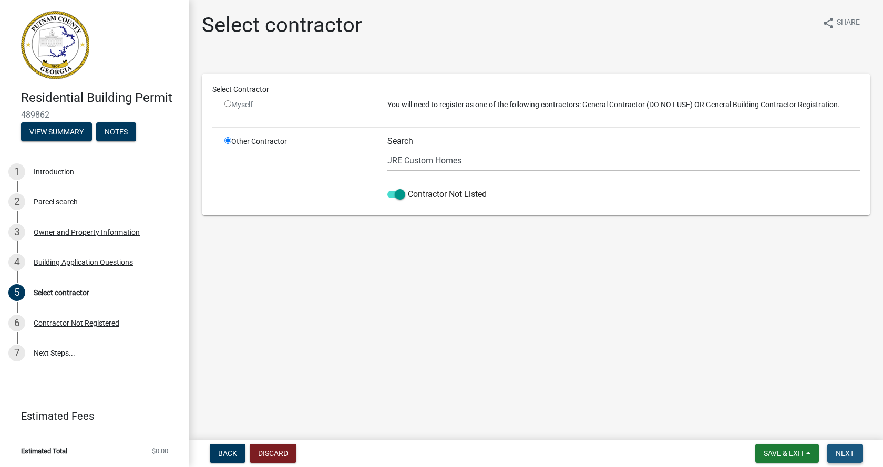
click at [837, 454] on span "Next" at bounding box center [844, 453] width 18 height 8
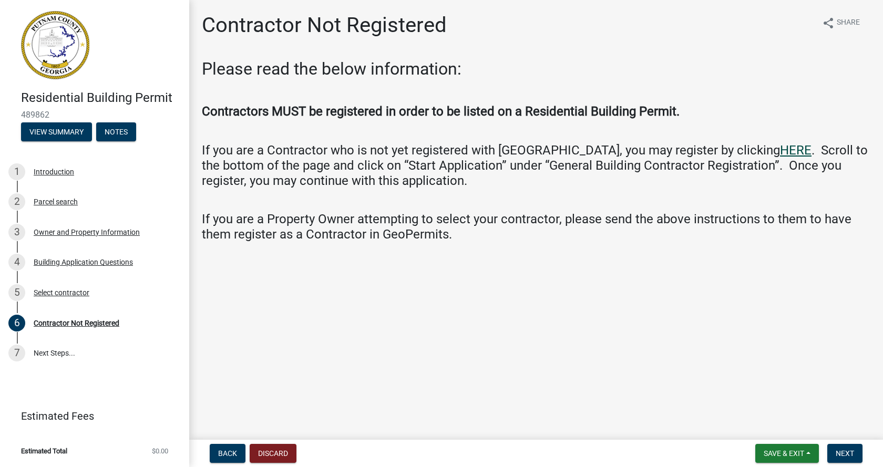
click at [780, 149] on link "HERE" at bounding box center [796, 150] width 32 height 15
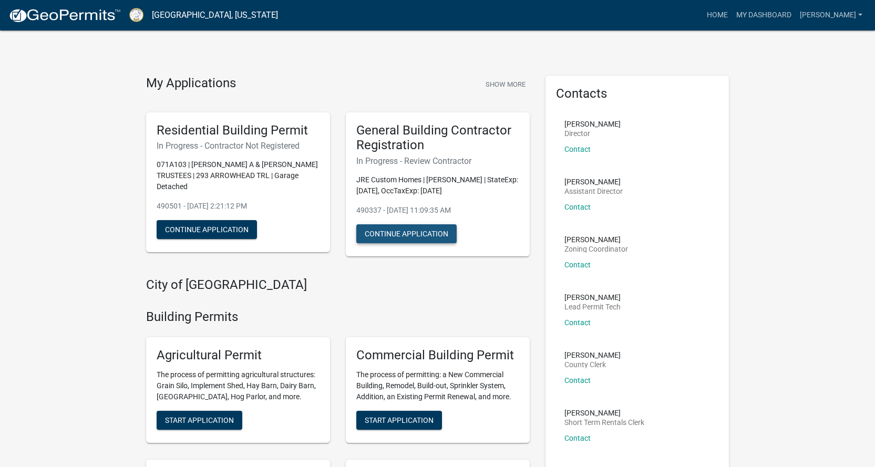
click at [395, 237] on button "Continue Application" at bounding box center [406, 233] width 100 height 19
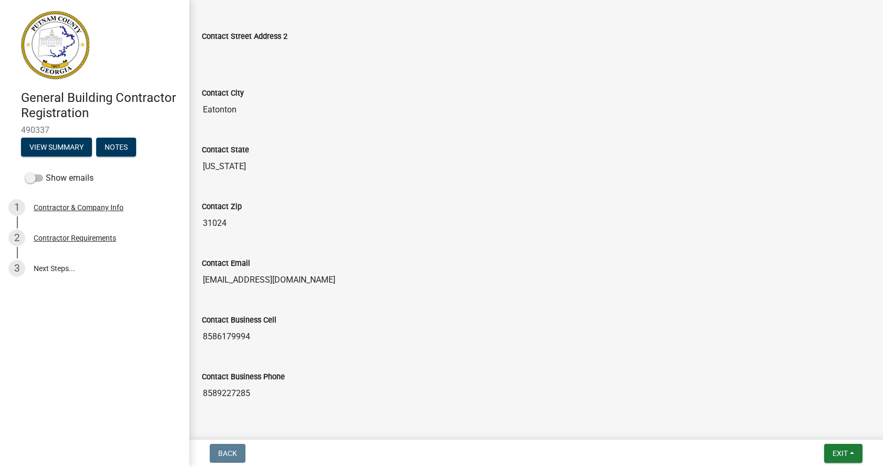
scroll to position [451, 0]
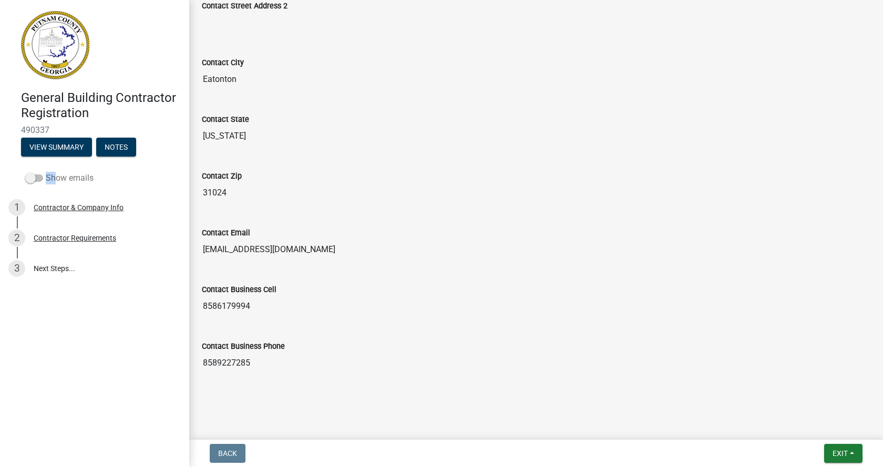
drag, startPoint x: 30, startPoint y: 179, endPoint x: 51, endPoint y: 177, distance: 21.6
click at [51, 177] on label "Show emails" at bounding box center [59, 178] width 68 height 13
click at [56, 177] on label "Show emails" at bounding box center [59, 178] width 68 height 13
click at [46, 172] on input "Show emails" at bounding box center [46, 172] width 0 height 0
click at [71, 237] on div "Contractor Requirements" at bounding box center [75, 237] width 82 height 7
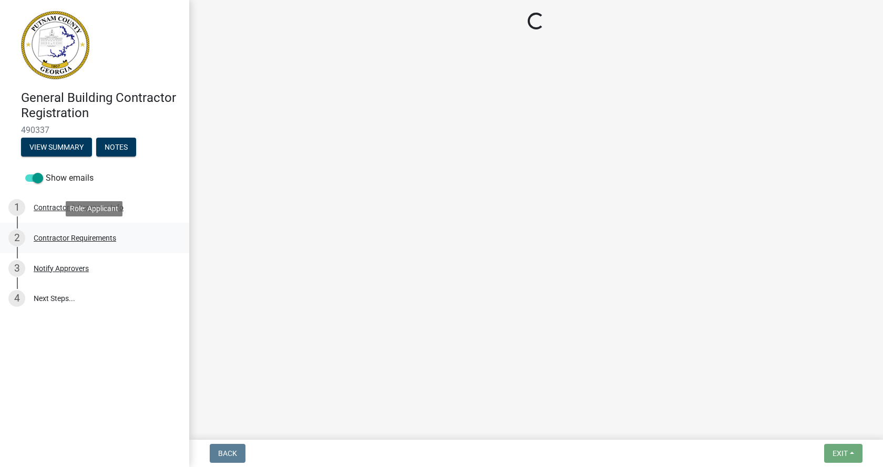
scroll to position [0, 0]
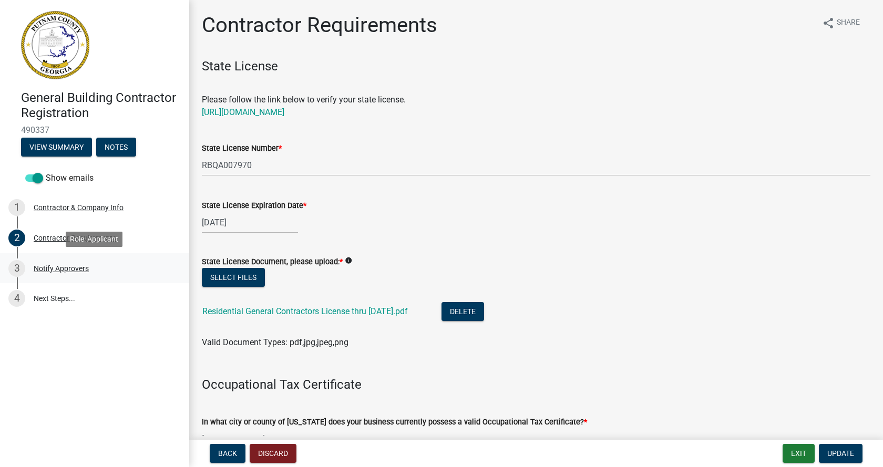
click at [60, 270] on div "Notify Approvers" at bounding box center [61, 268] width 55 height 7
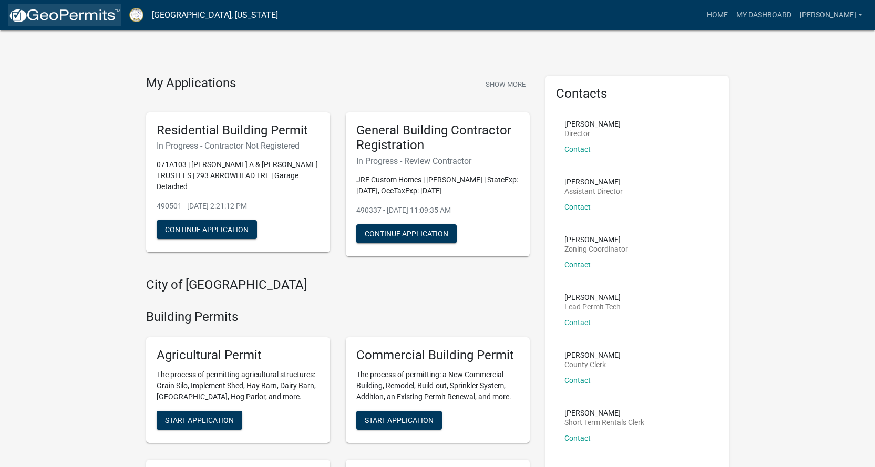
click at [46, 15] on img at bounding box center [64, 16] width 112 height 16
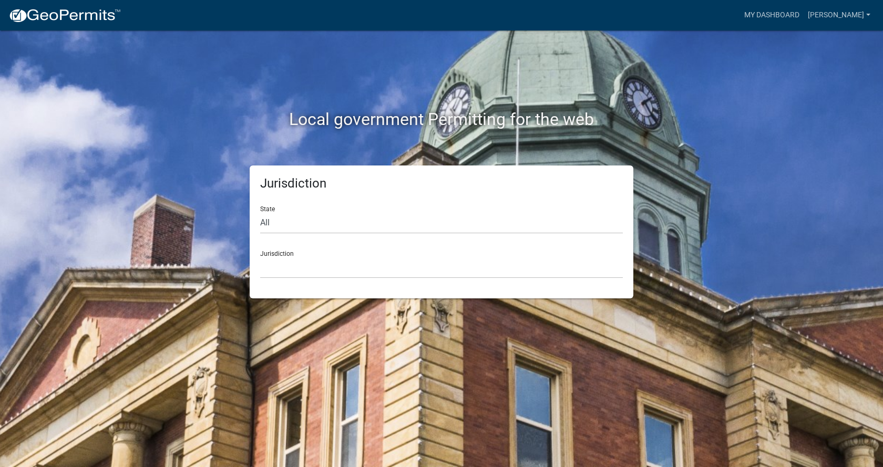
drag, startPoint x: 137, startPoint y: 0, endPoint x: 731, endPoint y: 56, distance: 597.3
click at [731, 56] on div "Local government Permitting for the web" at bounding box center [441, 97] width 599 height 134
